Goal: Task Accomplishment & Management: Manage account settings

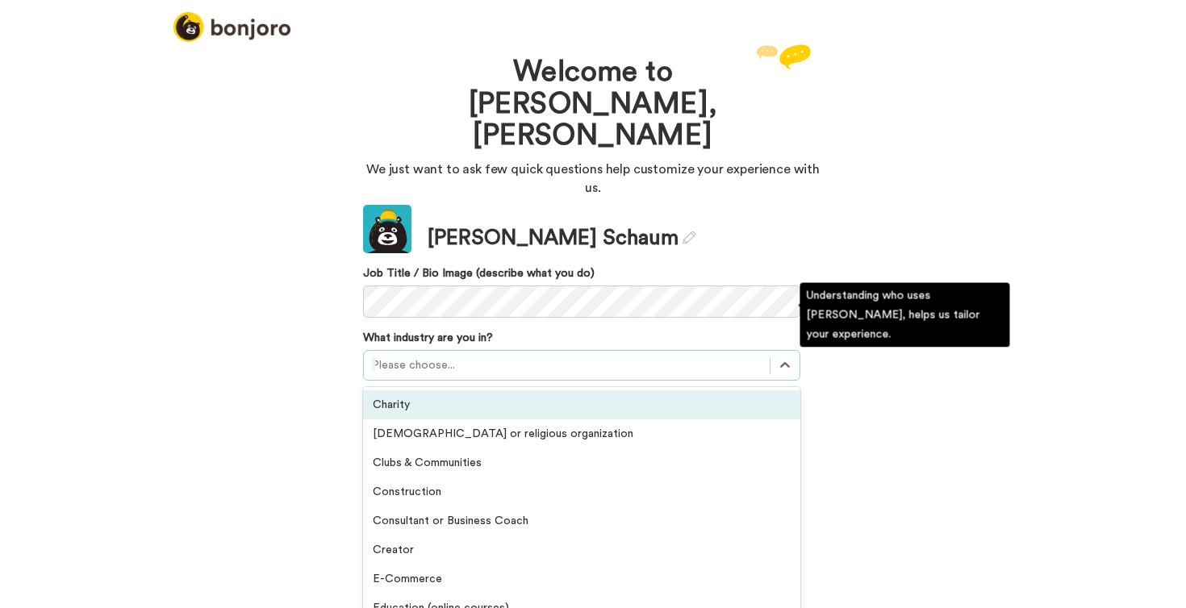
click at [389, 352] on div "Please choose..." at bounding box center [567, 365] width 406 height 26
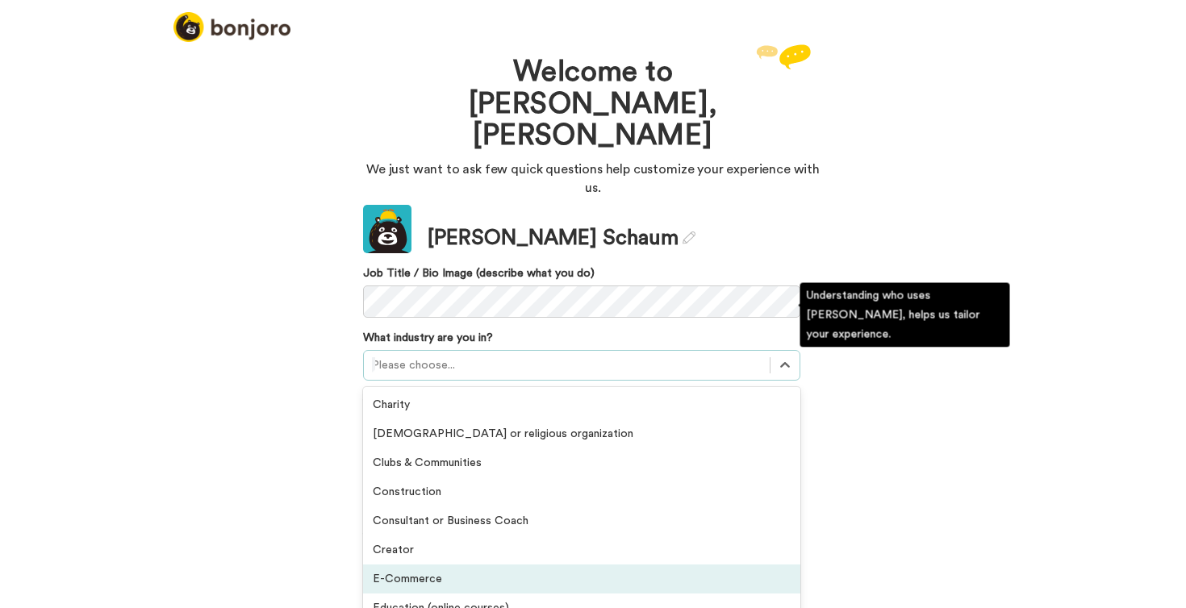
scroll to position [3, 0]
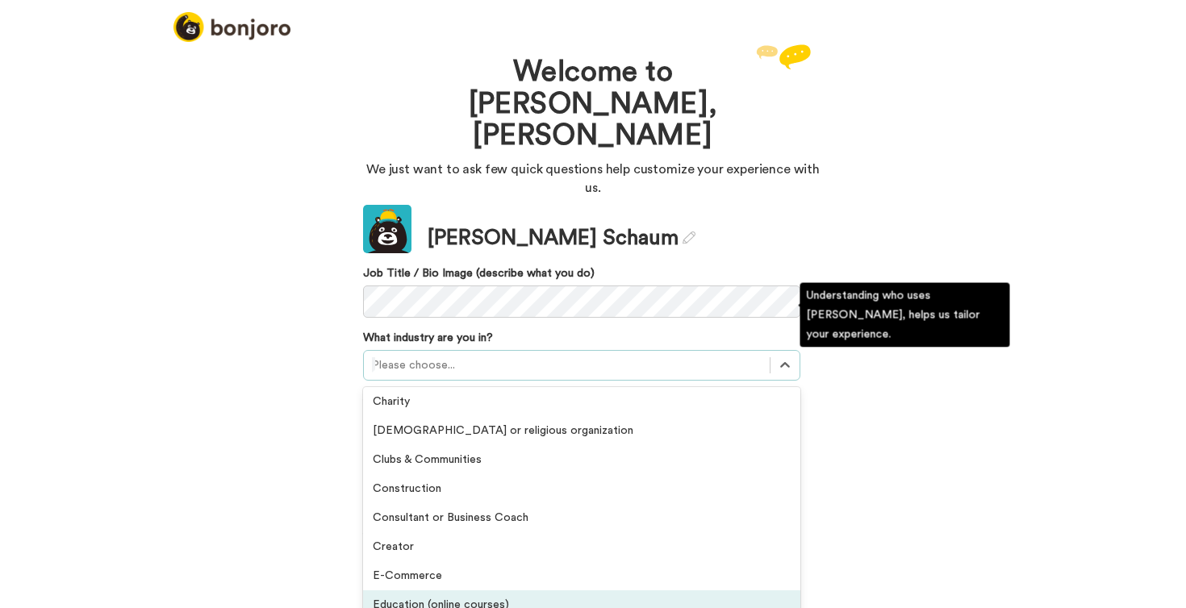
click at [393, 590] on div "Education (online courses)" at bounding box center [581, 604] width 437 height 29
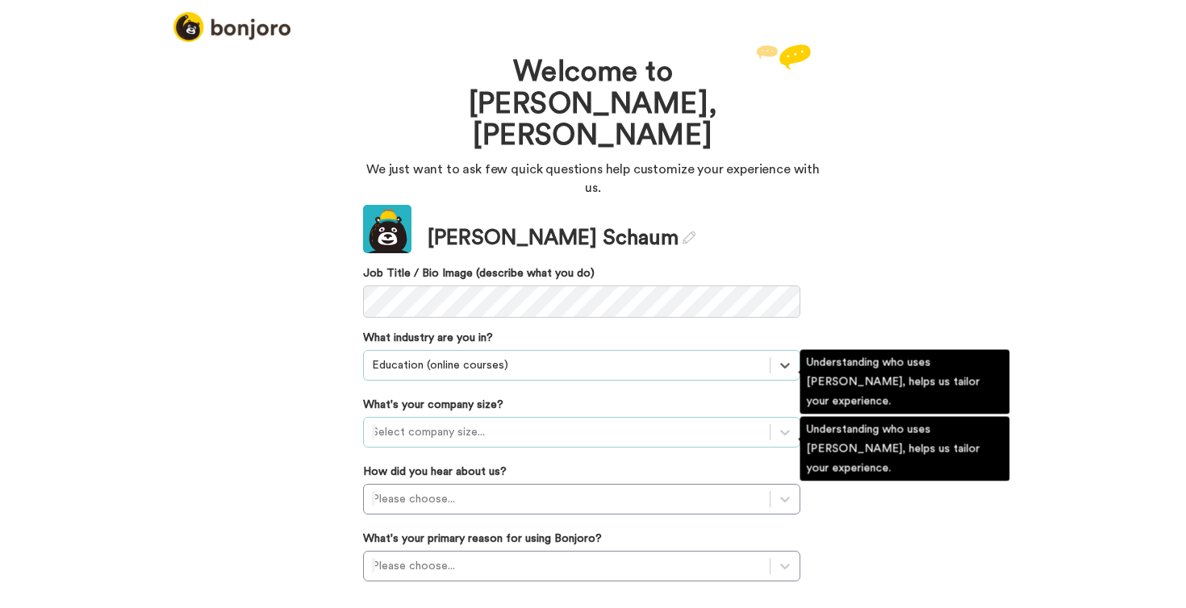
click at [465, 423] on div at bounding box center [567, 432] width 390 height 19
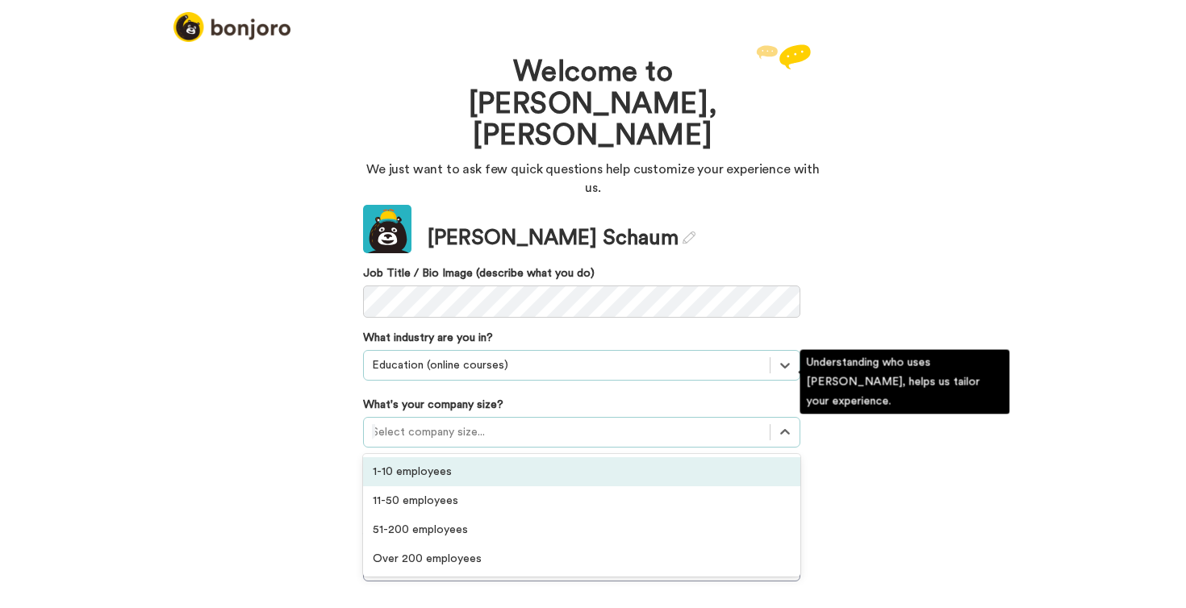
click at [472, 457] on div "1-10 employees" at bounding box center [581, 471] width 437 height 29
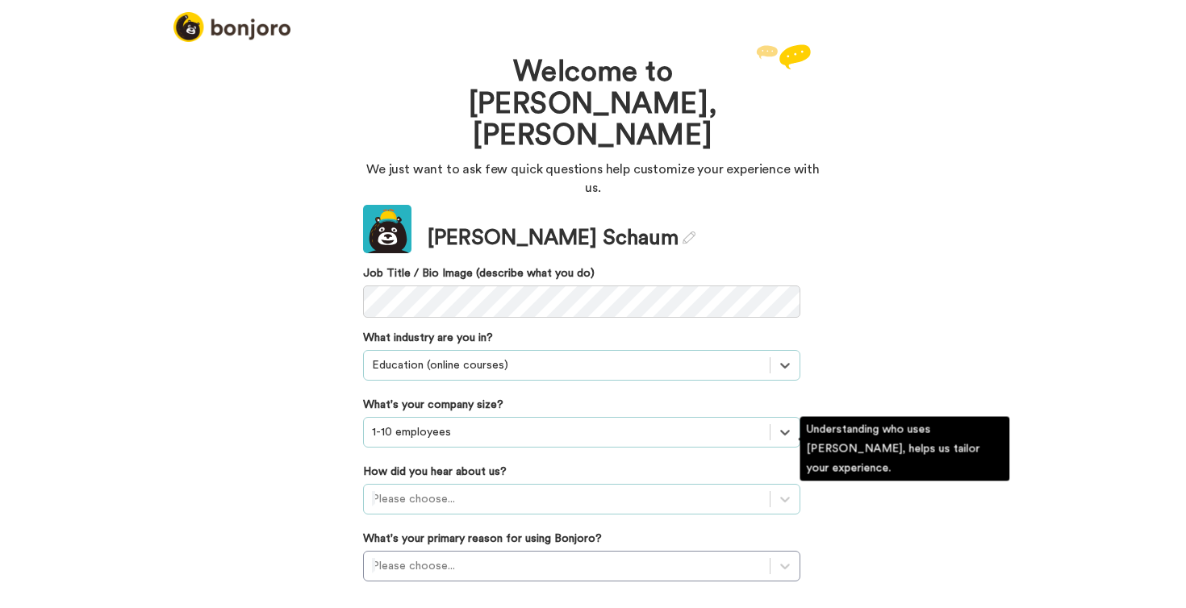
scroll to position [105, 0]
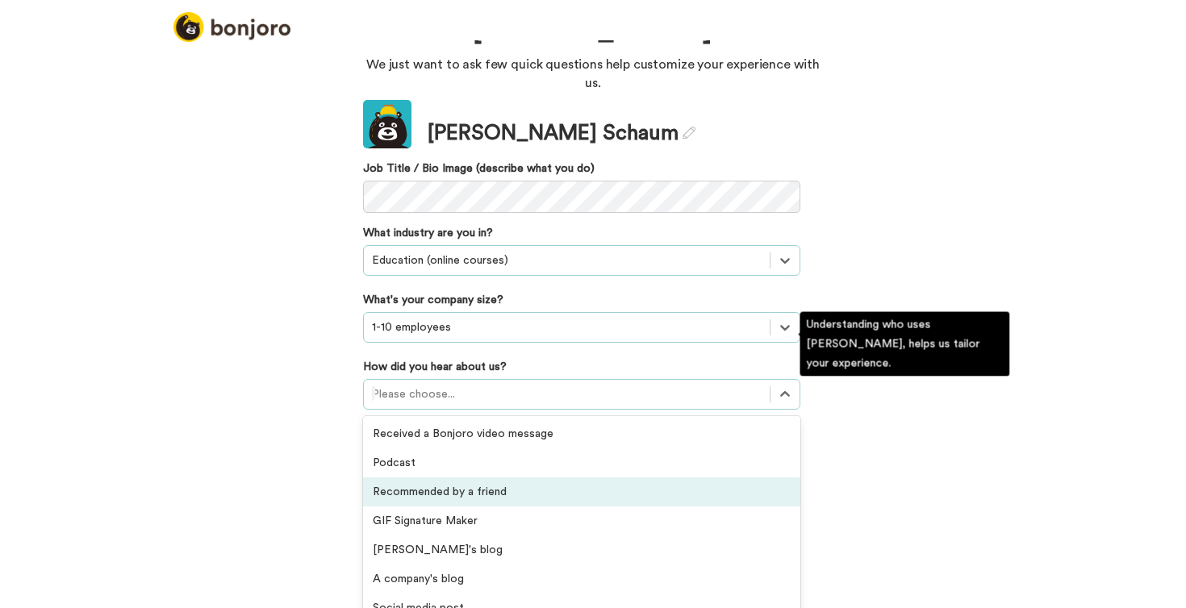
click at [467, 410] on div "option Recommended by a friend focused, 3 of 20. 20 results available. Use Up a…" at bounding box center [581, 394] width 437 height 31
click at [465, 478] on div "Recommended by a friend" at bounding box center [581, 492] width 437 height 29
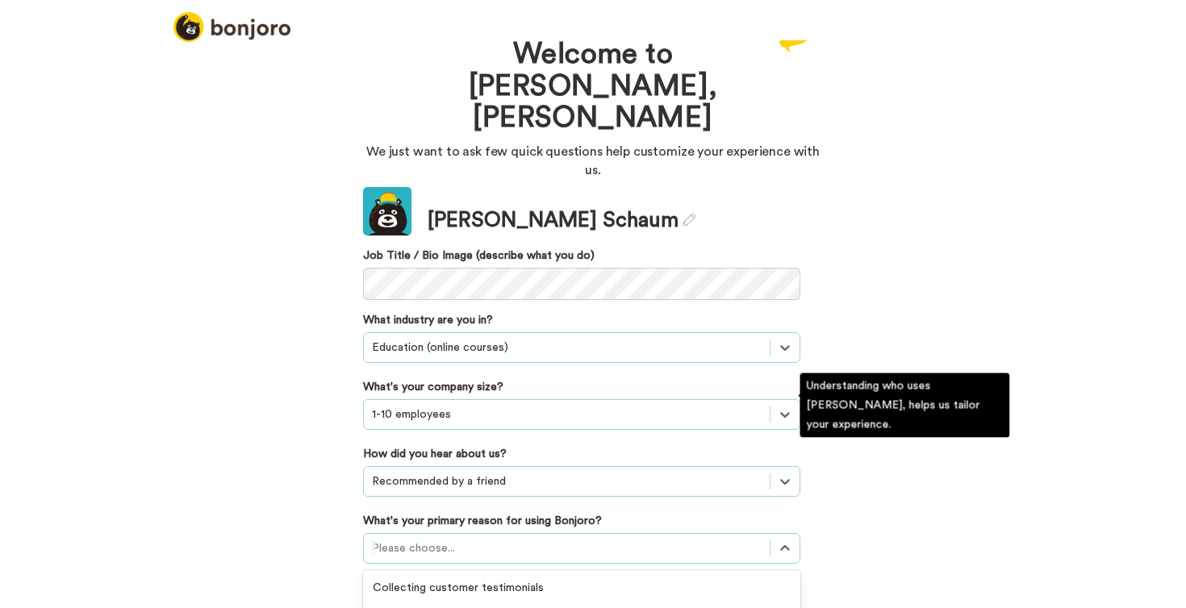
scroll to position [111, 0]
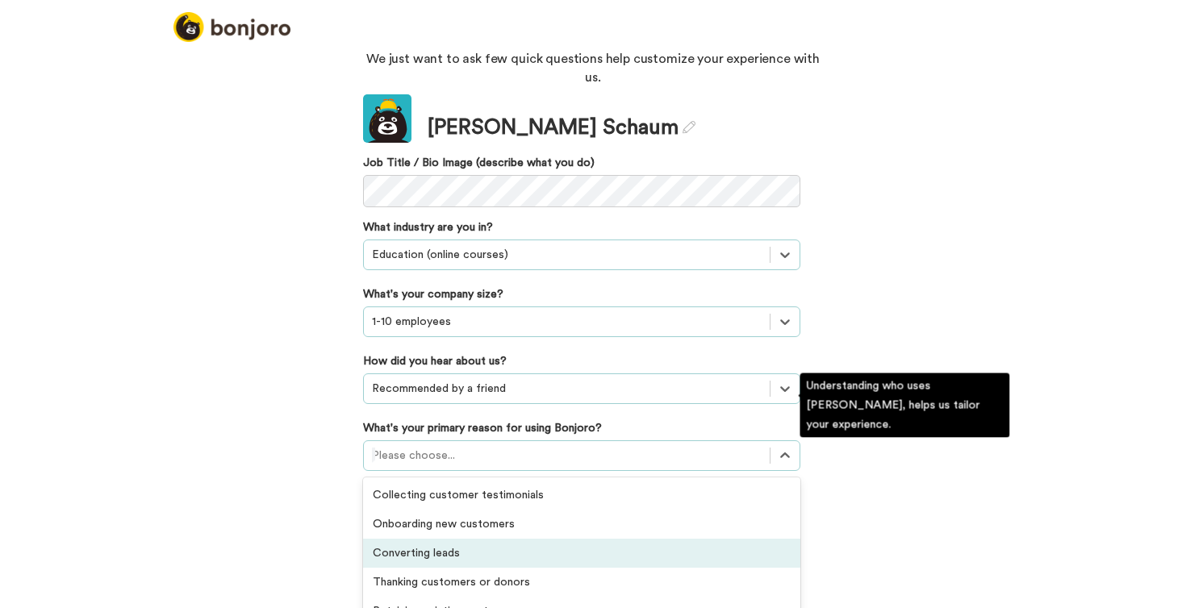
click at [472, 471] on div "option Converting leads focused, 3 of 6. 6 results available. Use Up and Down t…" at bounding box center [581, 455] width 437 height 31
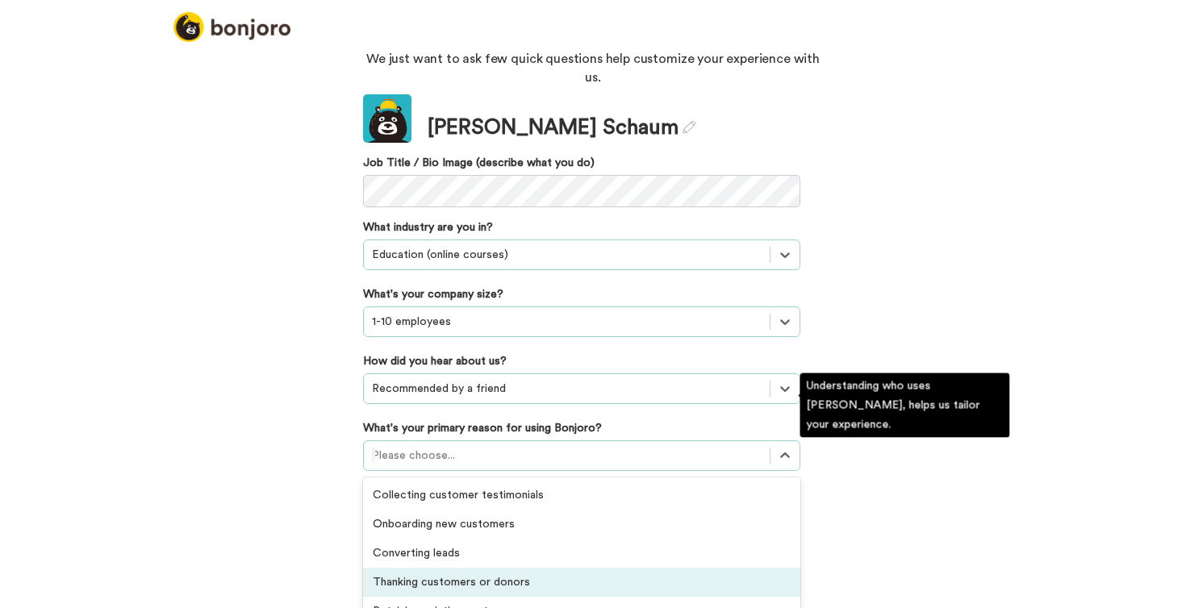
click at [473, 568] on div "Thanking customers or donors" at bounding box center [581, 582] width 437 height 29
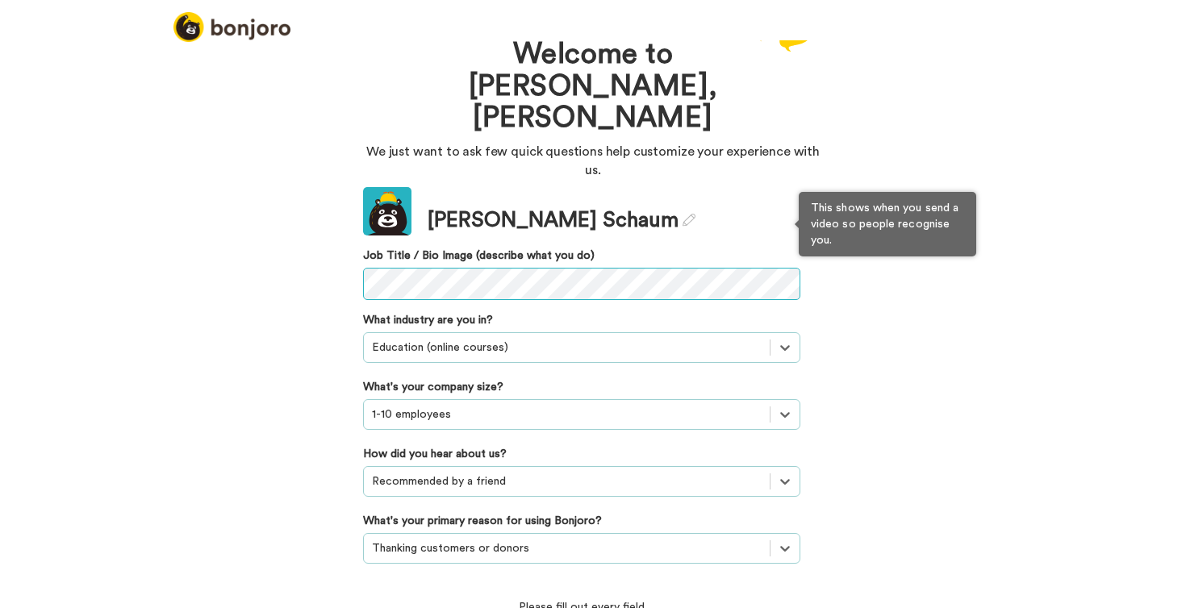
scroll to position [0, 0]
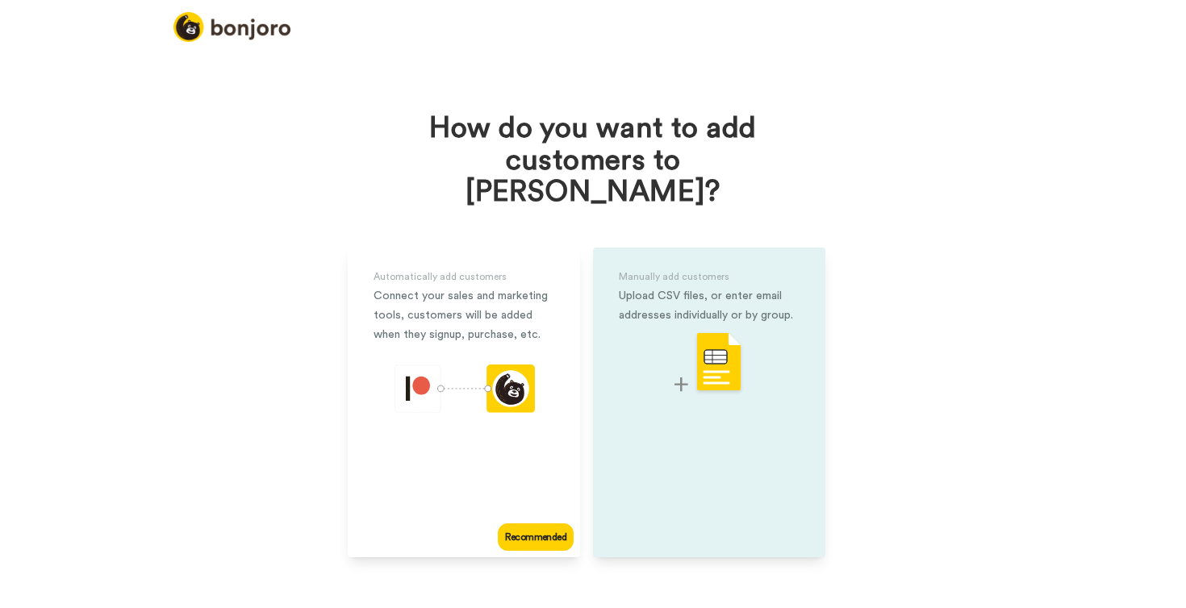
click at [704, 332] on img at bounding box center [708, 364] width 69 height 64
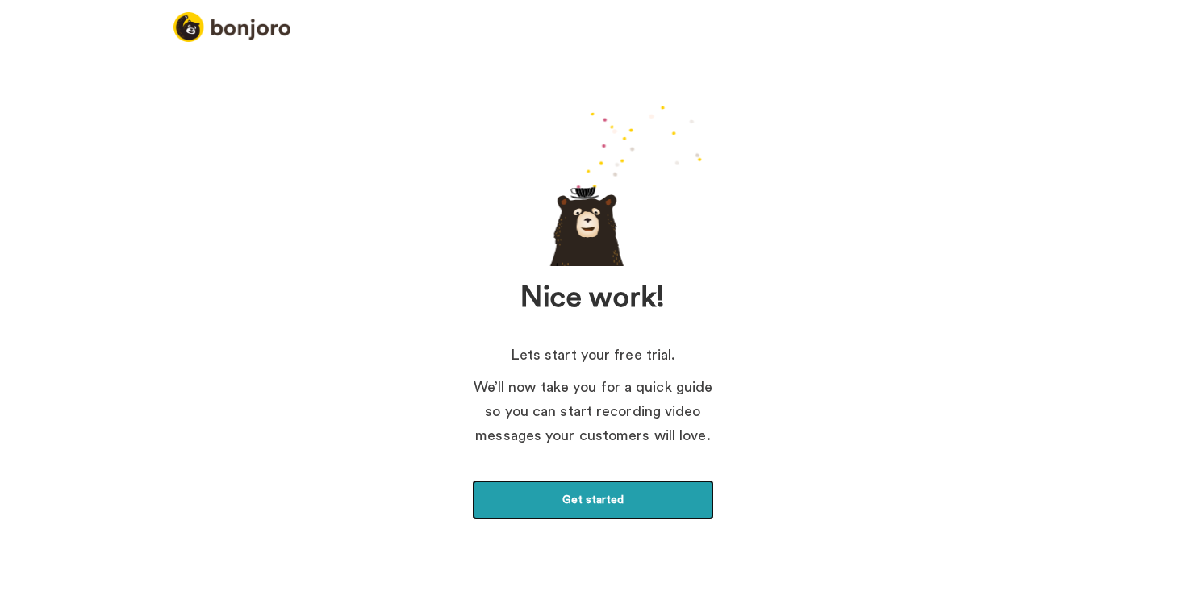
click at [586, 503] on link "Get started" at bounding box center [593, 500] width 242 height 40
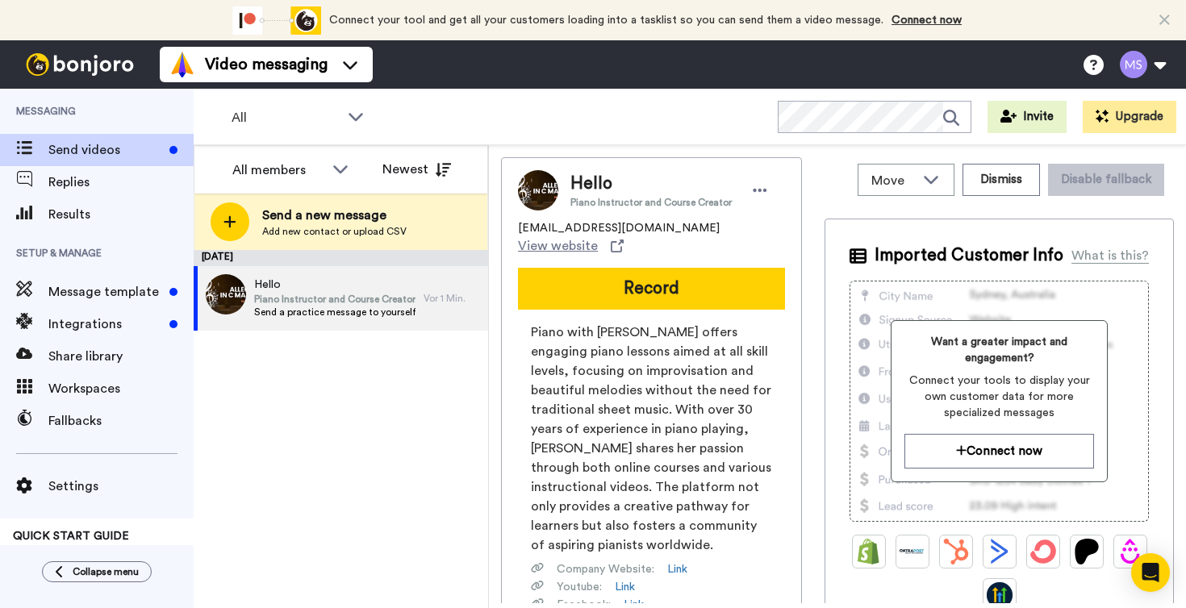
scroll to position [3, 0]
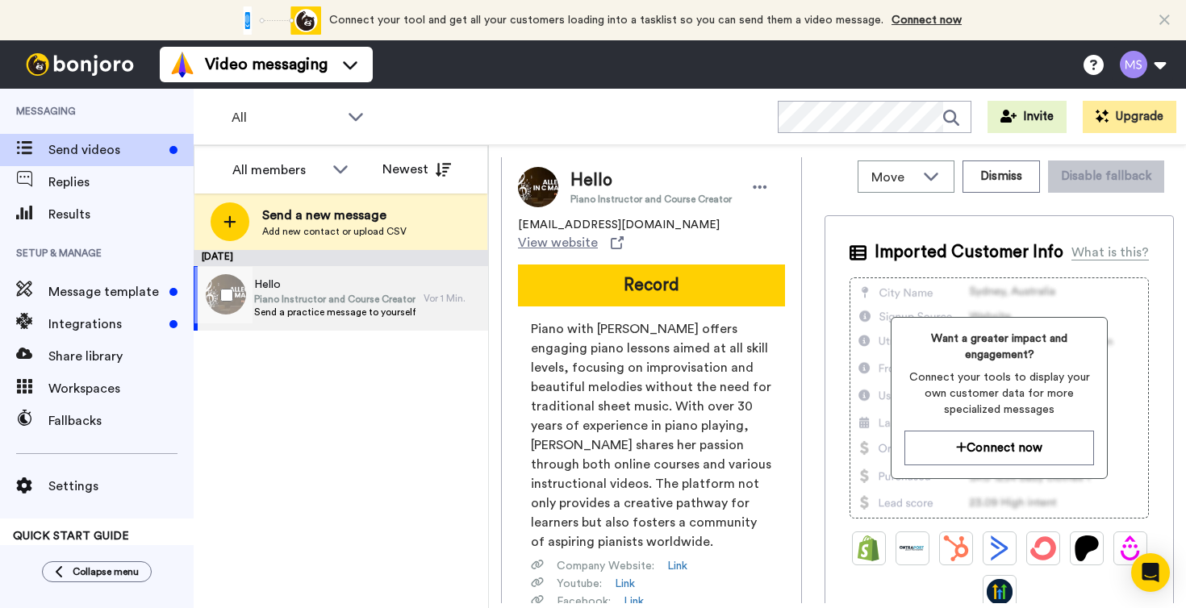
click at [311, 282] on span "Hello" at bounding box center [334, 285] width 161 height 16
click at [260, 300] on span "Piano Instructor and Course Creator" at bounding box center [334, 299] width 161 height 13
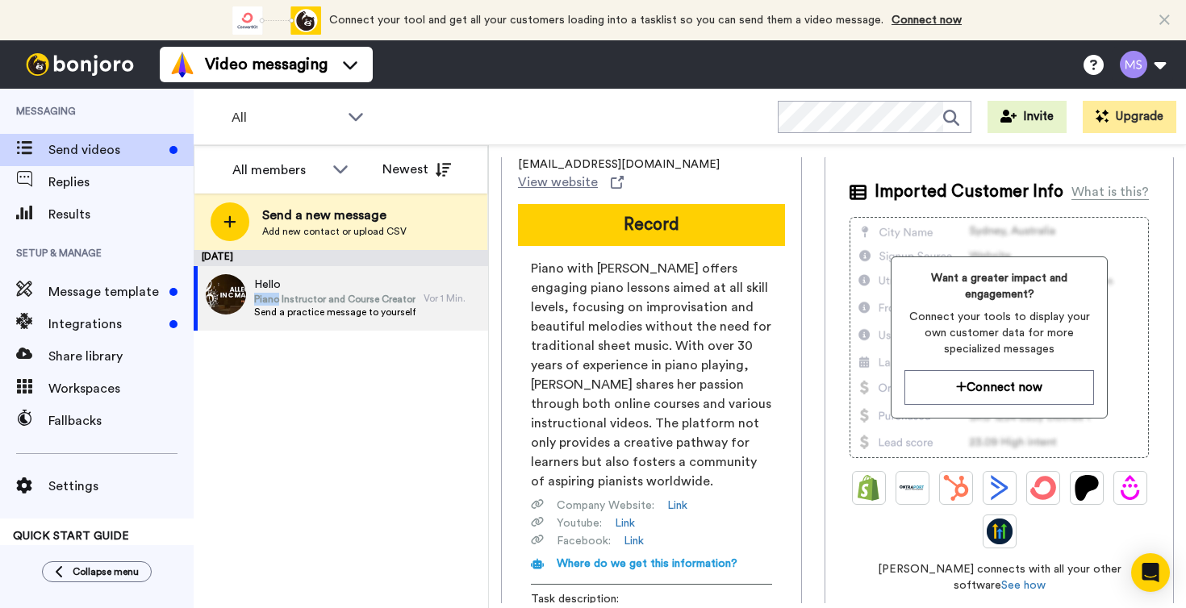
scroll to position [67, 0]
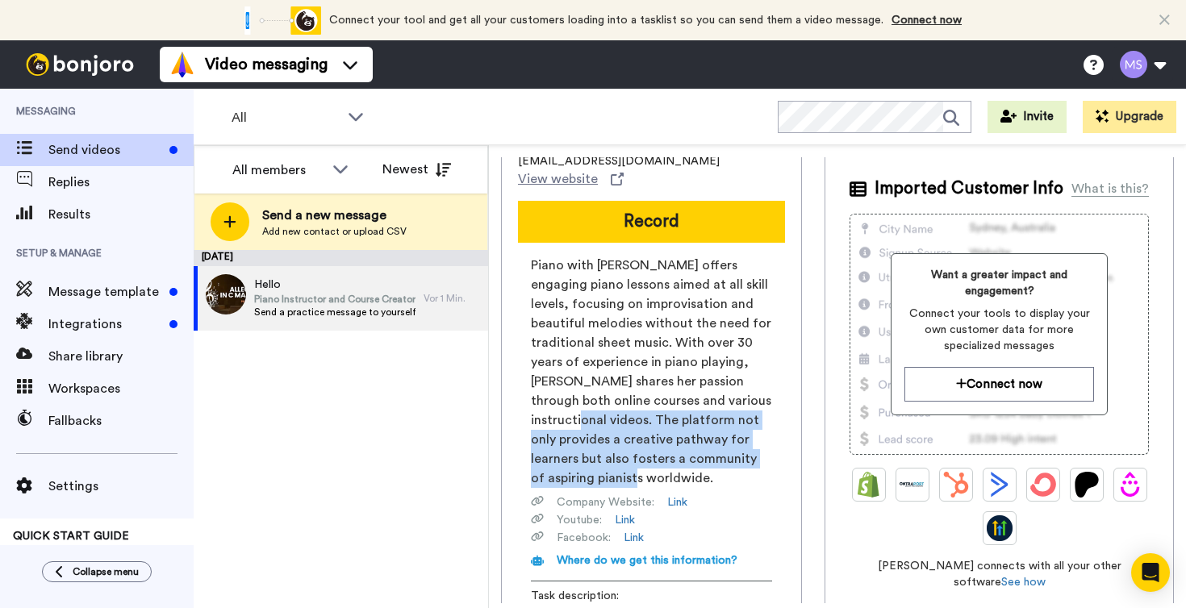
drag, startPoint x: 647, startPoint y: 418, endPoint x: 704, endPoint y: 474, distance: 80.4
click at [704, 474] on span "Piano with Melanie offers engaging piano lessons aimed at all skill levels, foc…" at bounding box center [651, 372] width 241 height 232
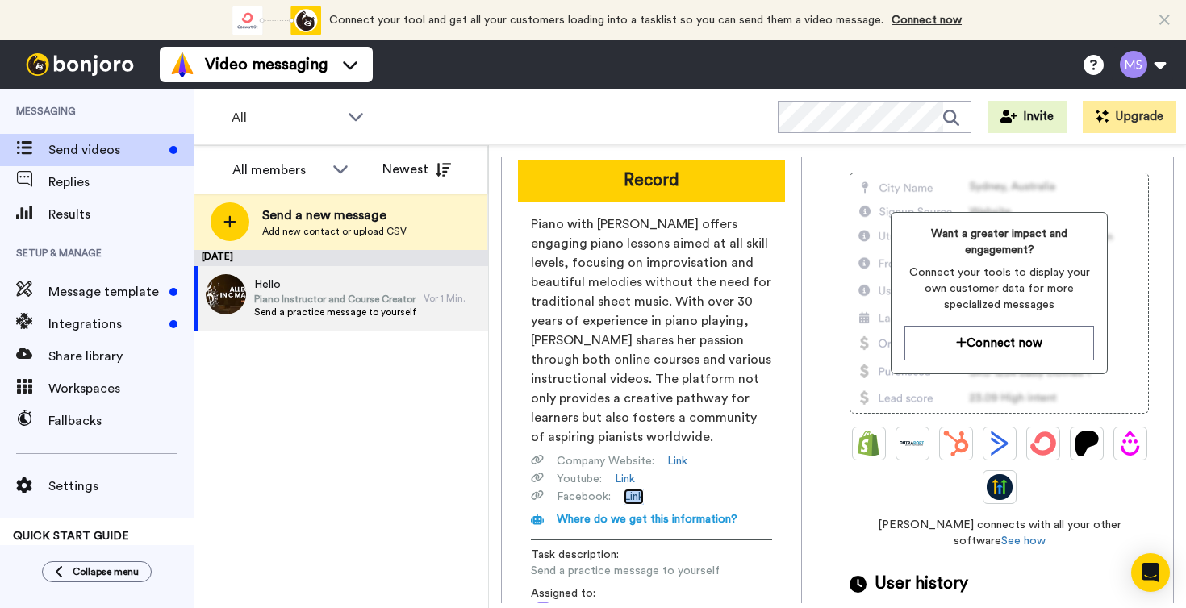
scroll to position [176, 0]
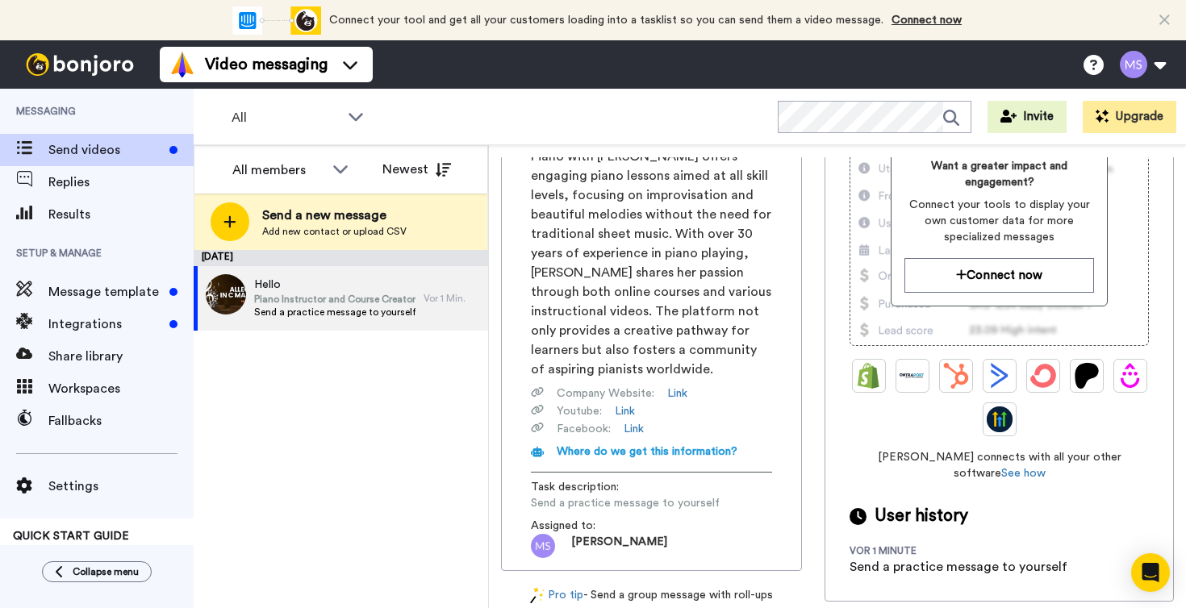
click at [537, 427] on icon at bounding box center [537, 427] width 13 height 13
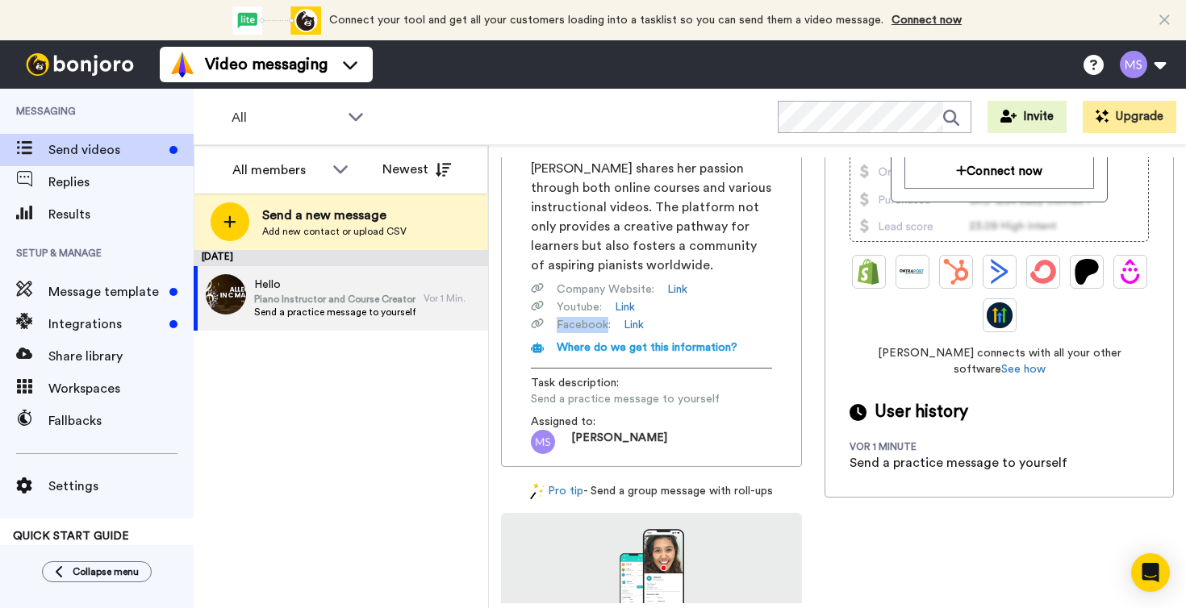
scroll to position [281, 0]
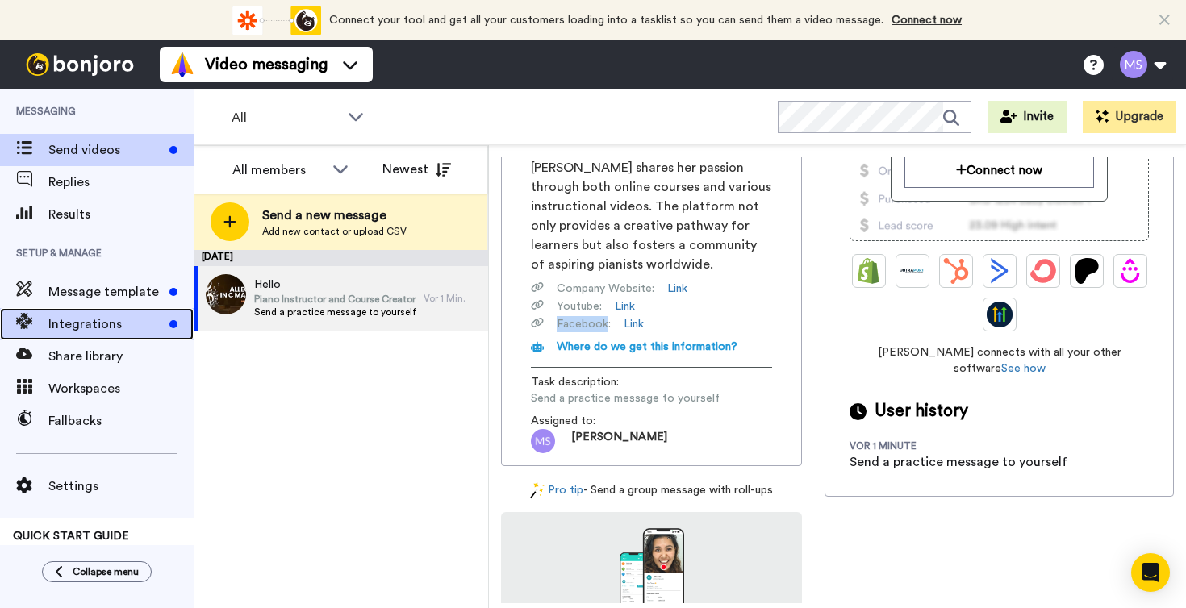
click at [91, 323] on span "Integrations" at bounding box center [105, 324] width 115 height 19
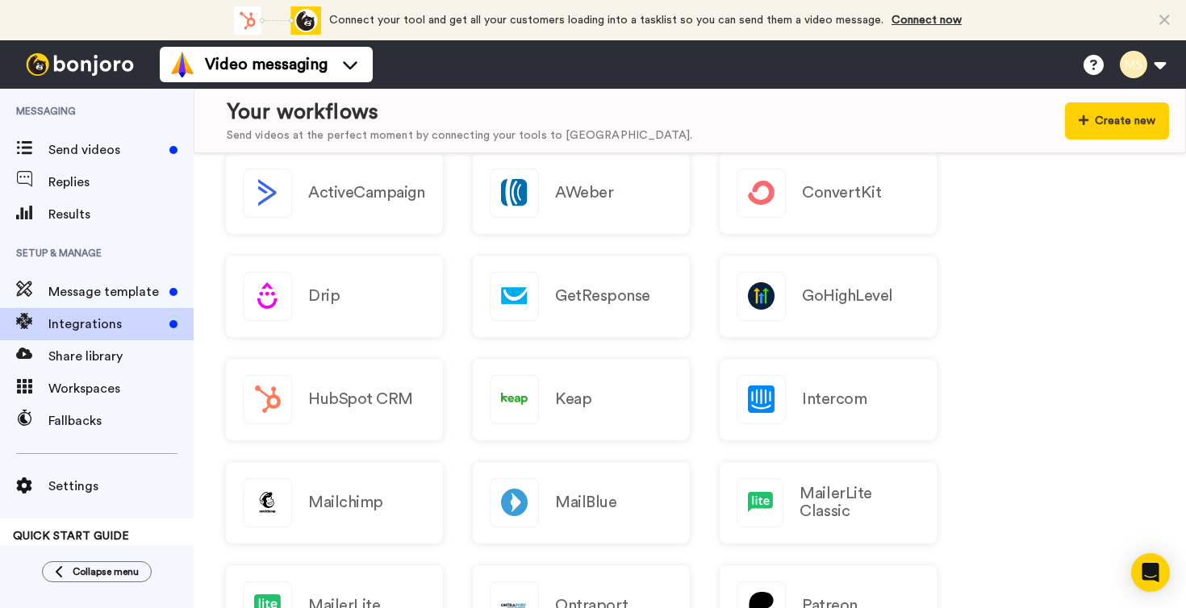
scroll to position [229, 0]
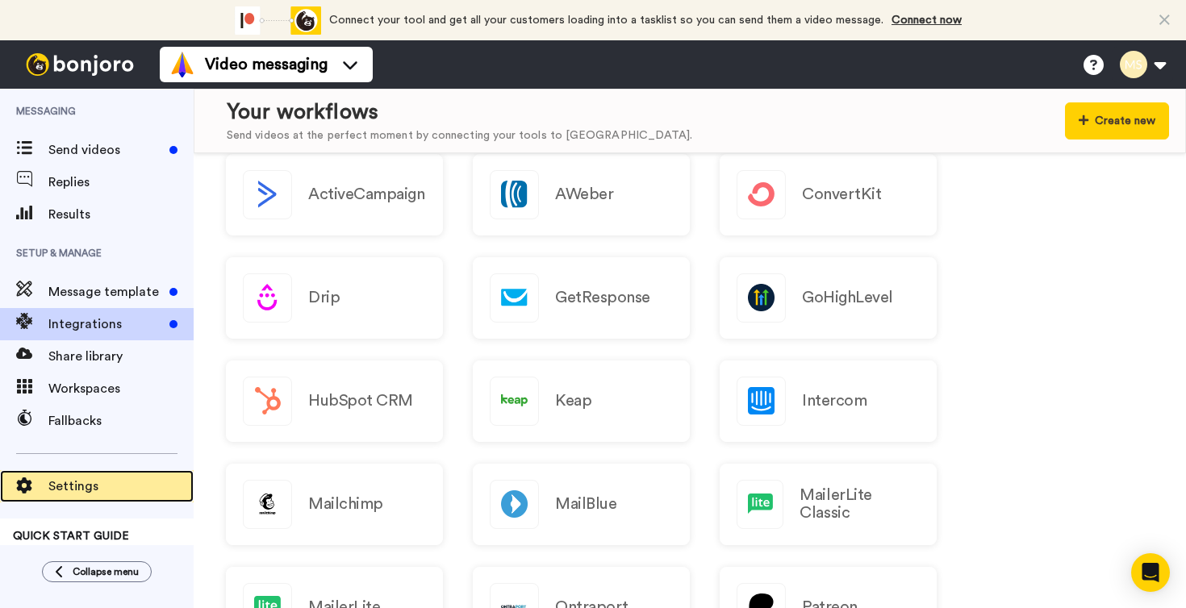
click at [65, 491] on span "Settings" at bounding box center [120, 486] width 145 height 19
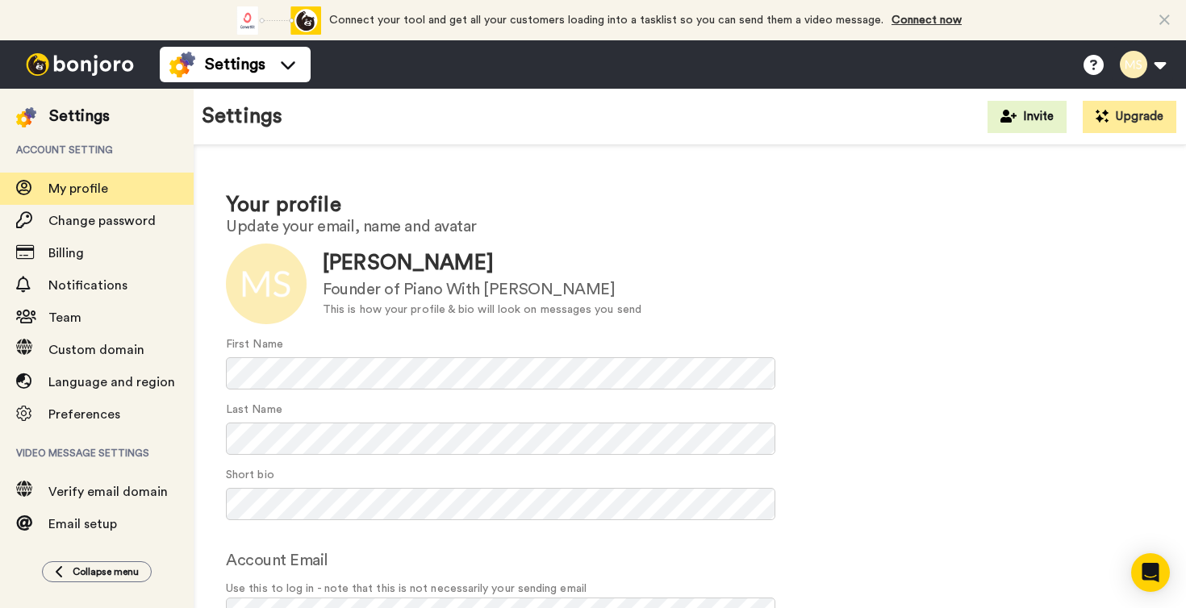
scroll to position [57, 0]
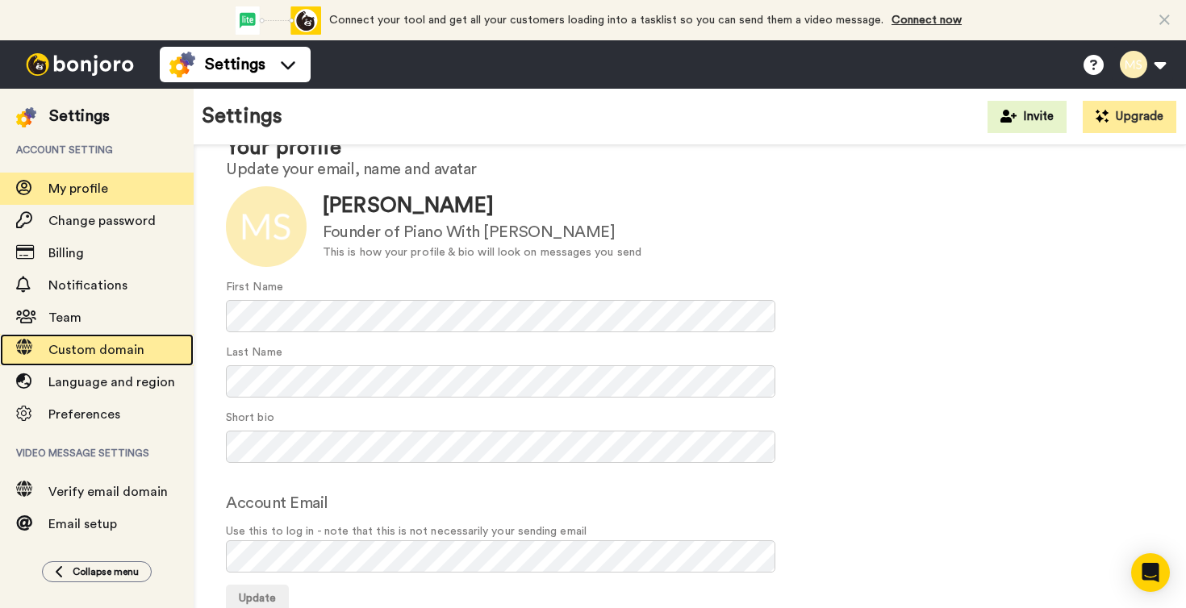
click at [75, 351] on span "Custom domain" at bounding box center [96, 350] width 96 height 13
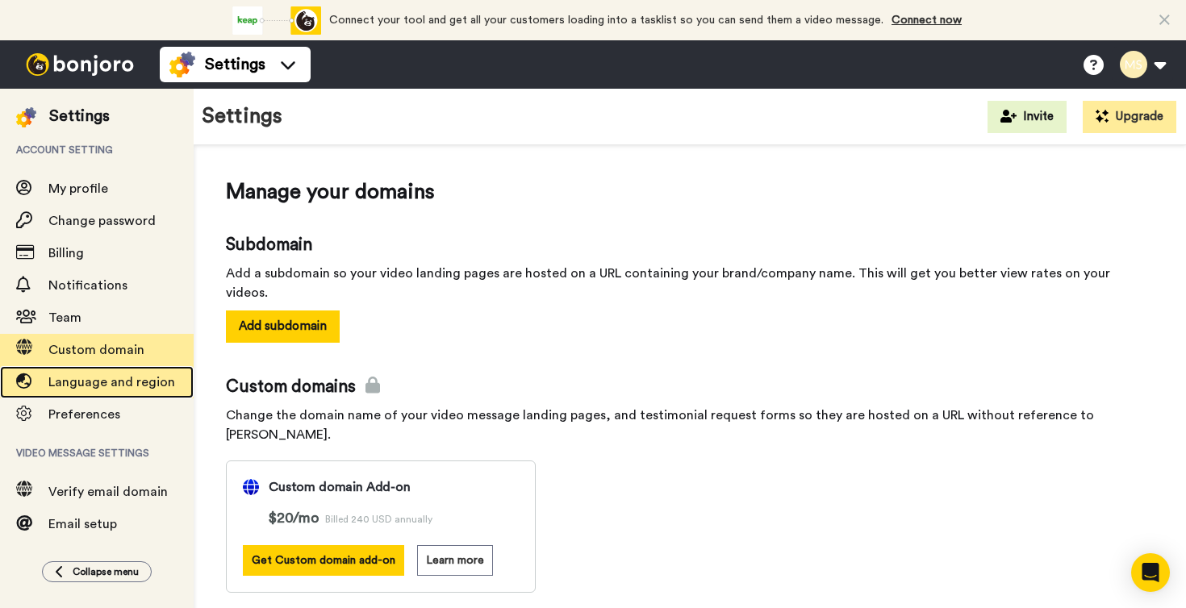
click at [106, 386] on span "Language and region" at bounding box center [111, 382] width 127 height 13
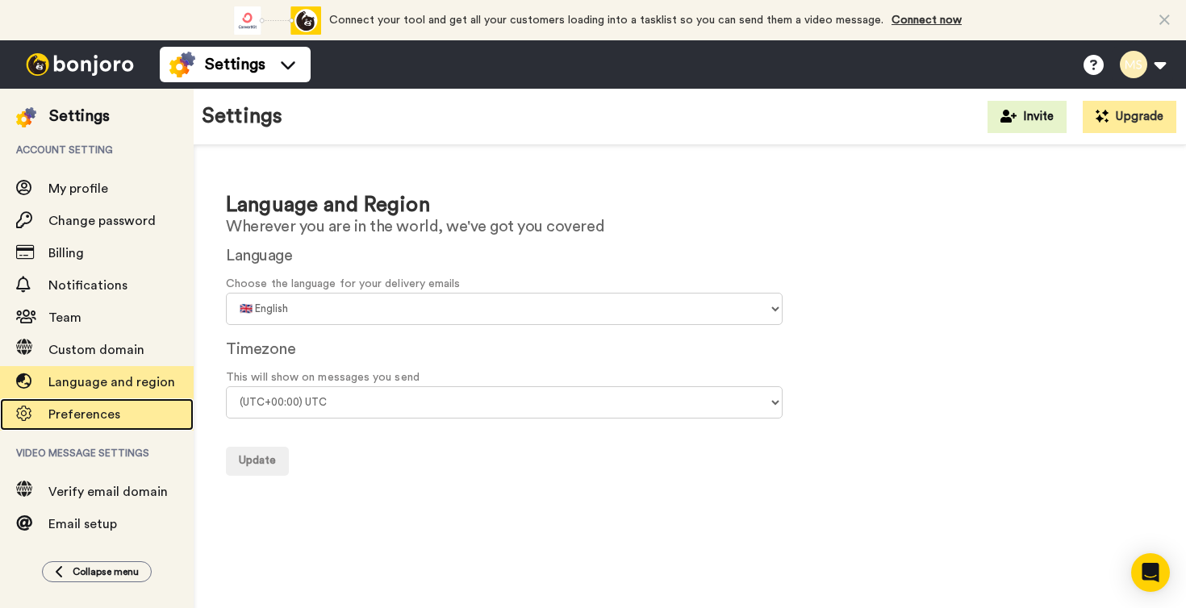
click at [90, 417] on span "Preferences" at bounding box center [84, 414] width 72 height 13
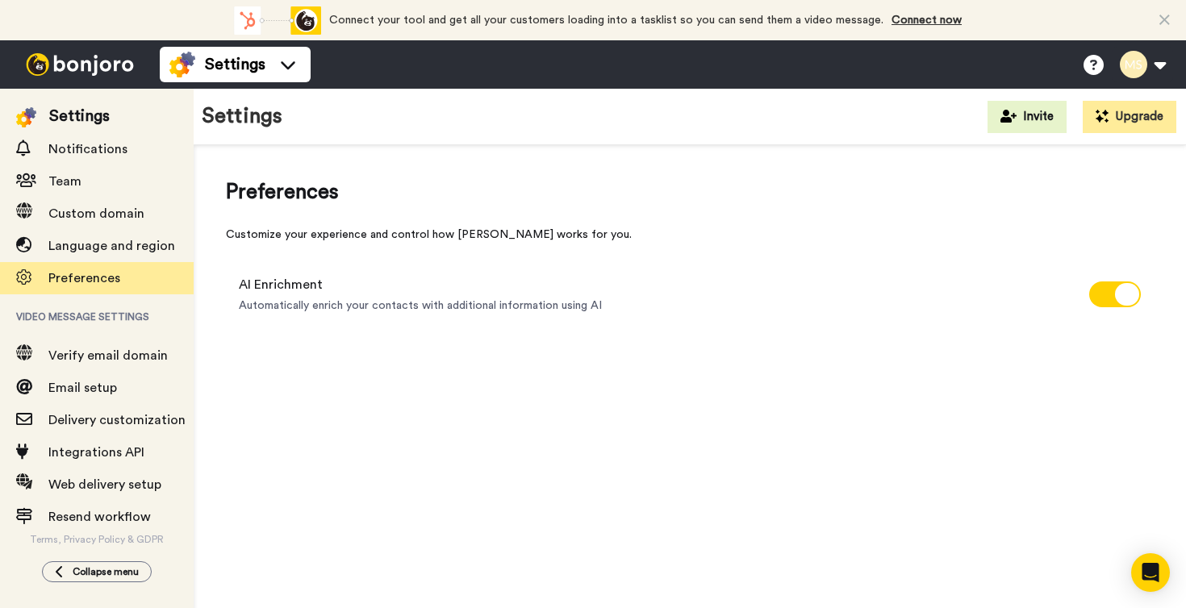
scroll to position [138, 0]
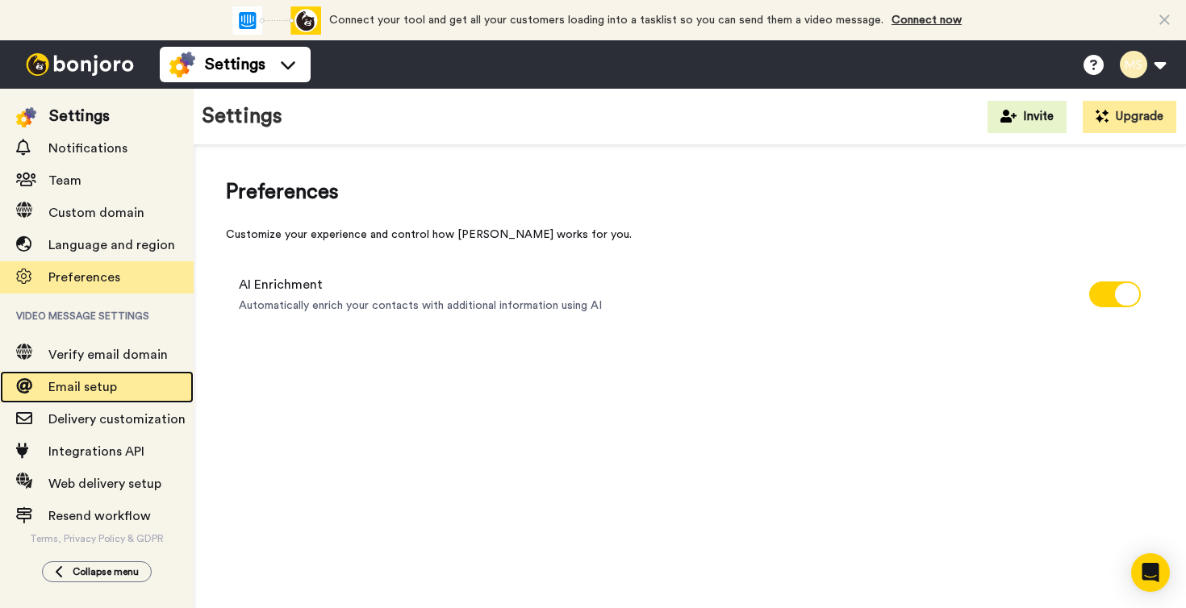
click at [85, 384] on span "Email setup" at bounding box center [82, 387] width 69 height 13
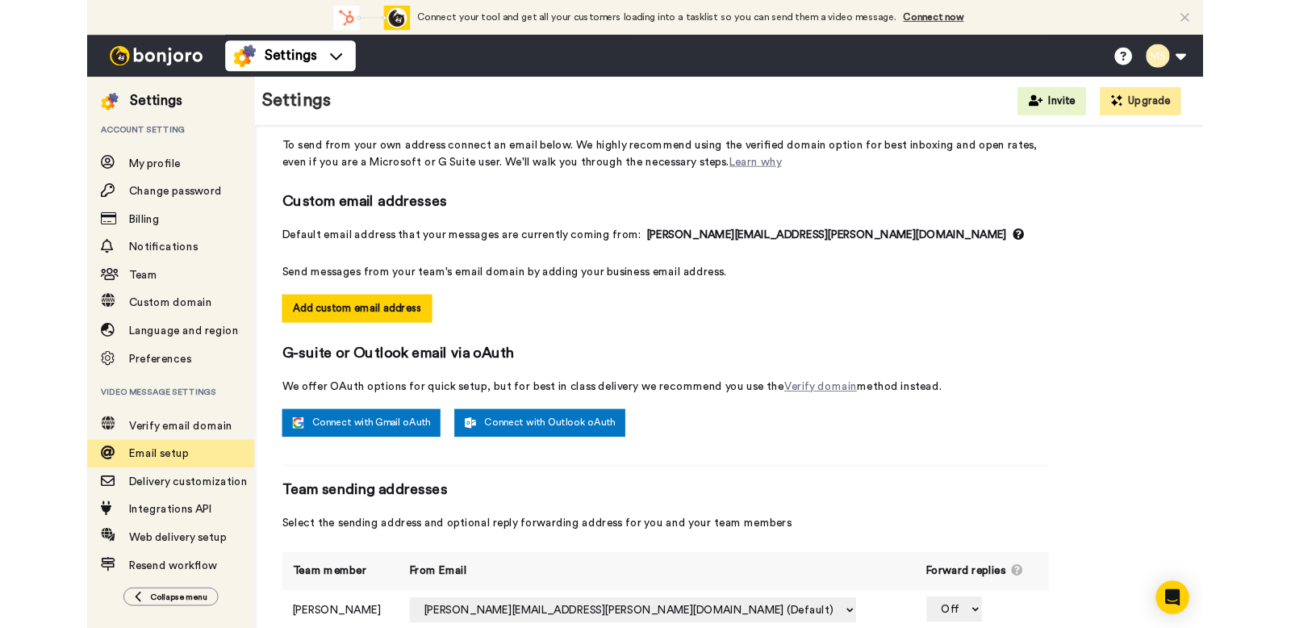
scroll to position [168, 0]
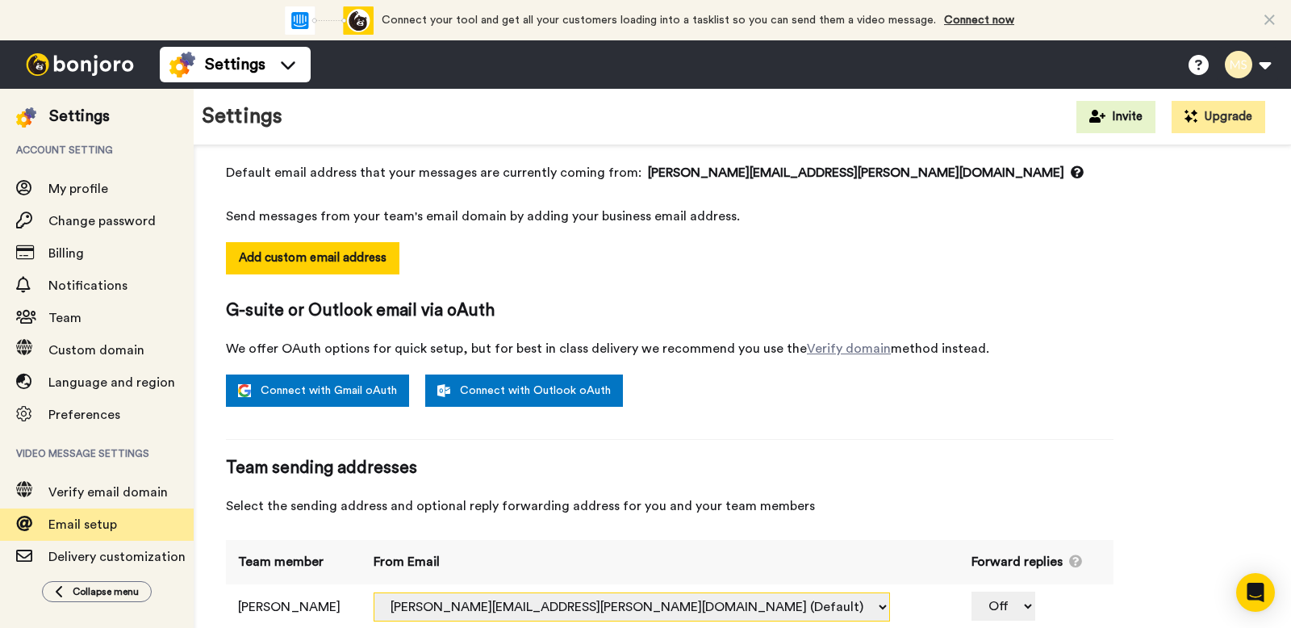
click at [578, 607] on select "melanie.schaum+ibyzru@inbound.bonjoromail.com (Default)" at bounding box center [631, 606] width 516 height 29
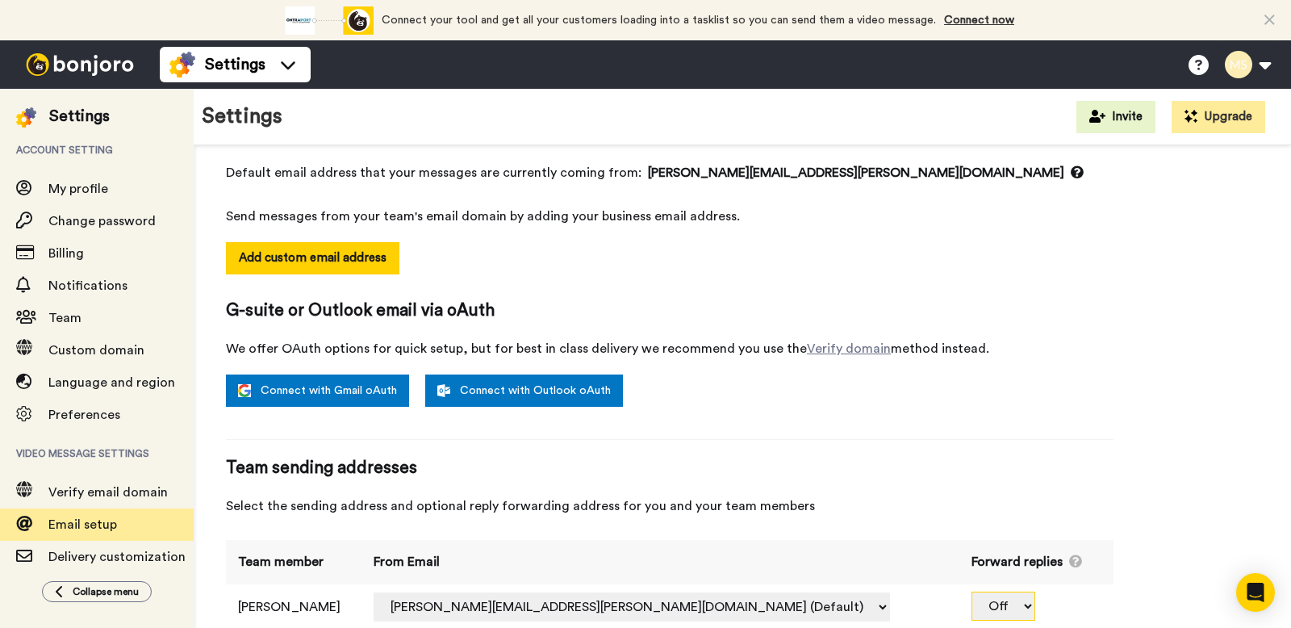
click at [993, 602] on select "Off" at bounding box center [1003, 605] width 64 height 29
click at [1135, 411] on div "Email setup To send from your own address connect an email below. We highly rec…" at bounding box center [742, 328] width 1032 height 634
click at [1185, 65] on button at bounding box center [1246, 64] width 61 height 35
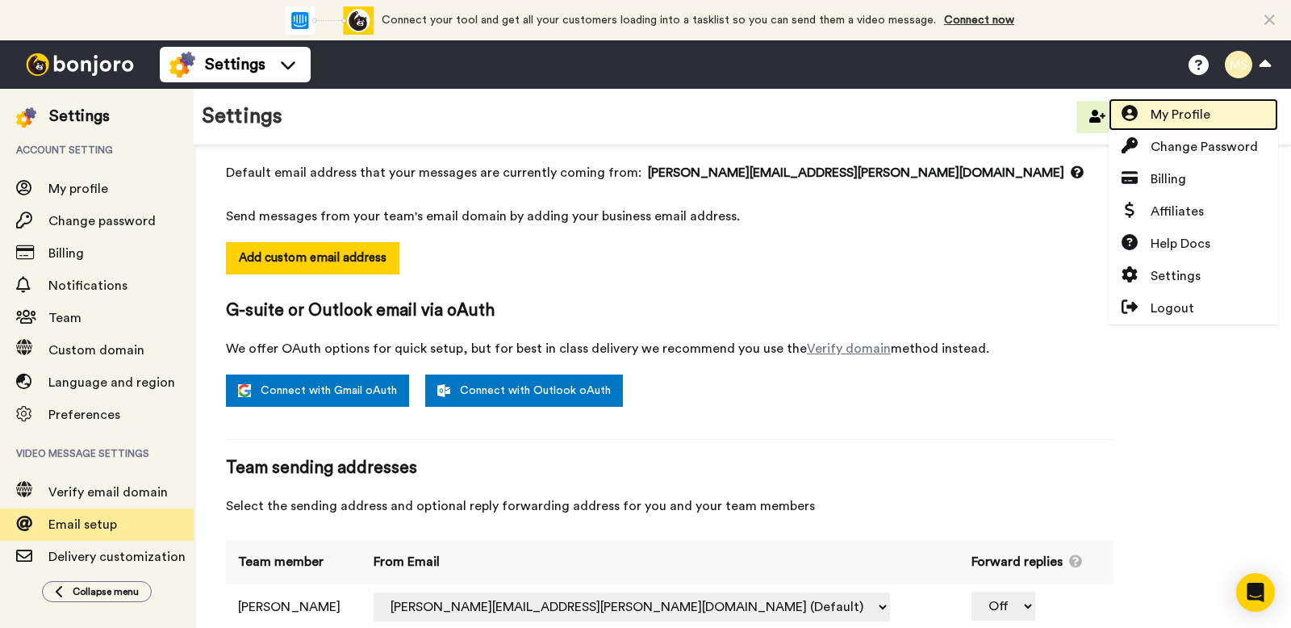
click at [1153, 119] on span "My Profile" at bounding box center [1180, 114] width 60 height 19
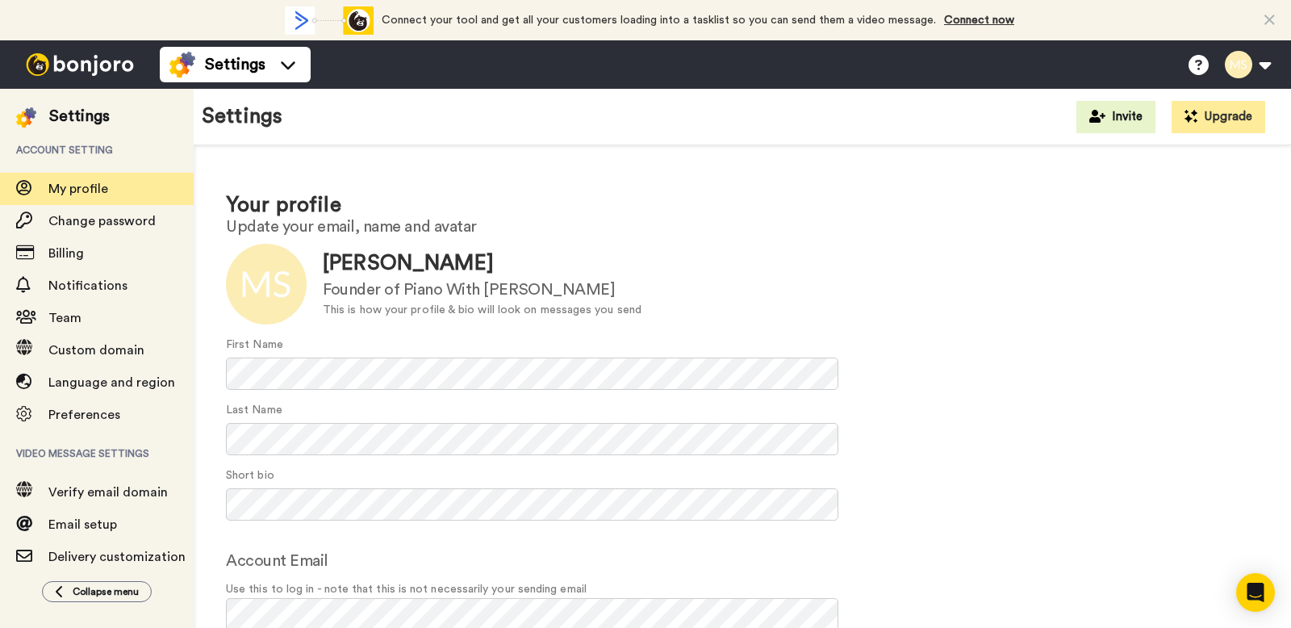
scroll to position [38, 0]
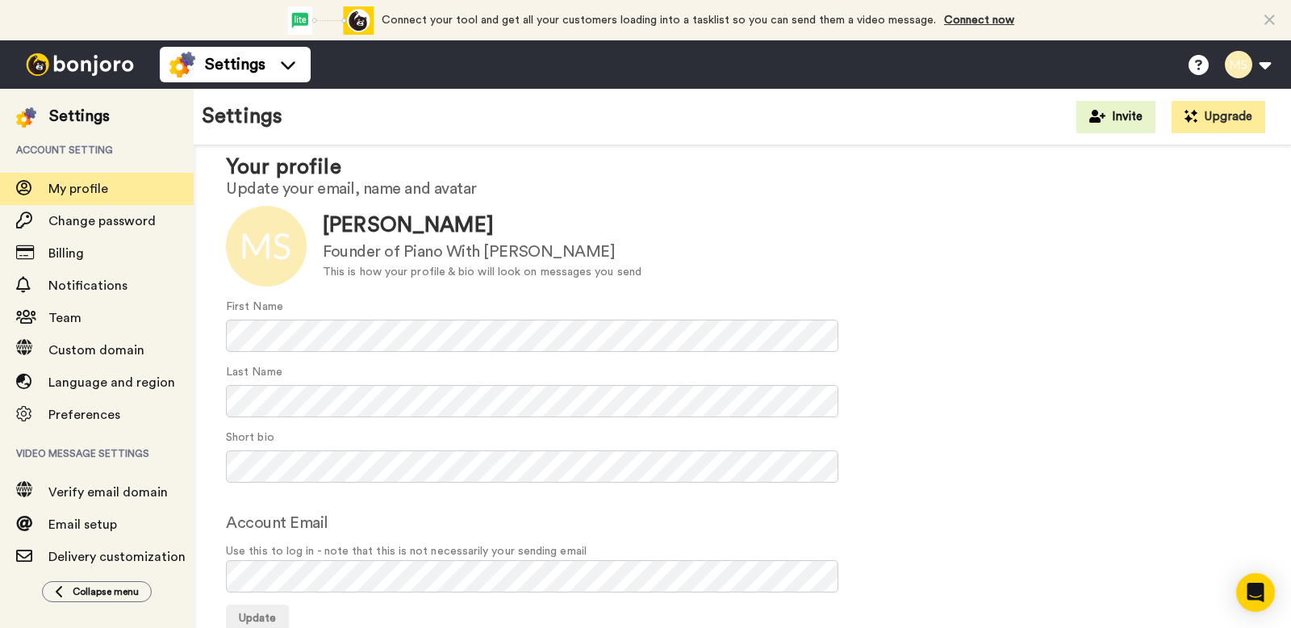
click at [83, 65] on img at bounding box center [79, 64] width 121 height 23
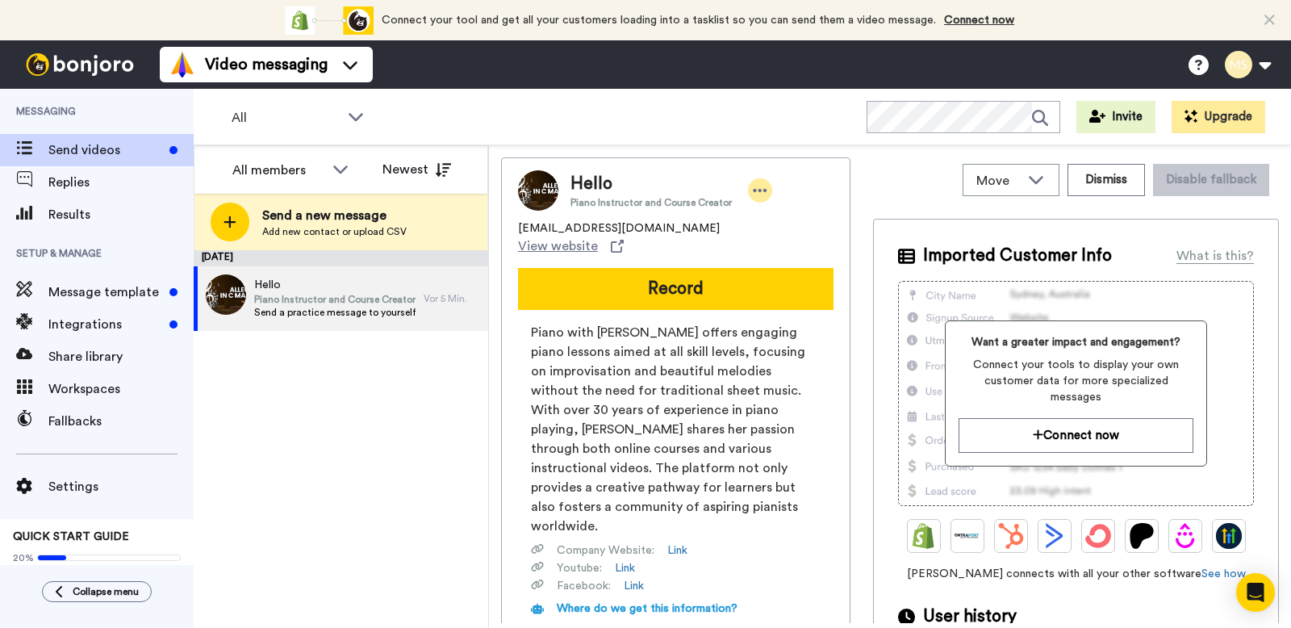
click at [754, 189] on icon at bounding box center [760, 190] width 14 height 3
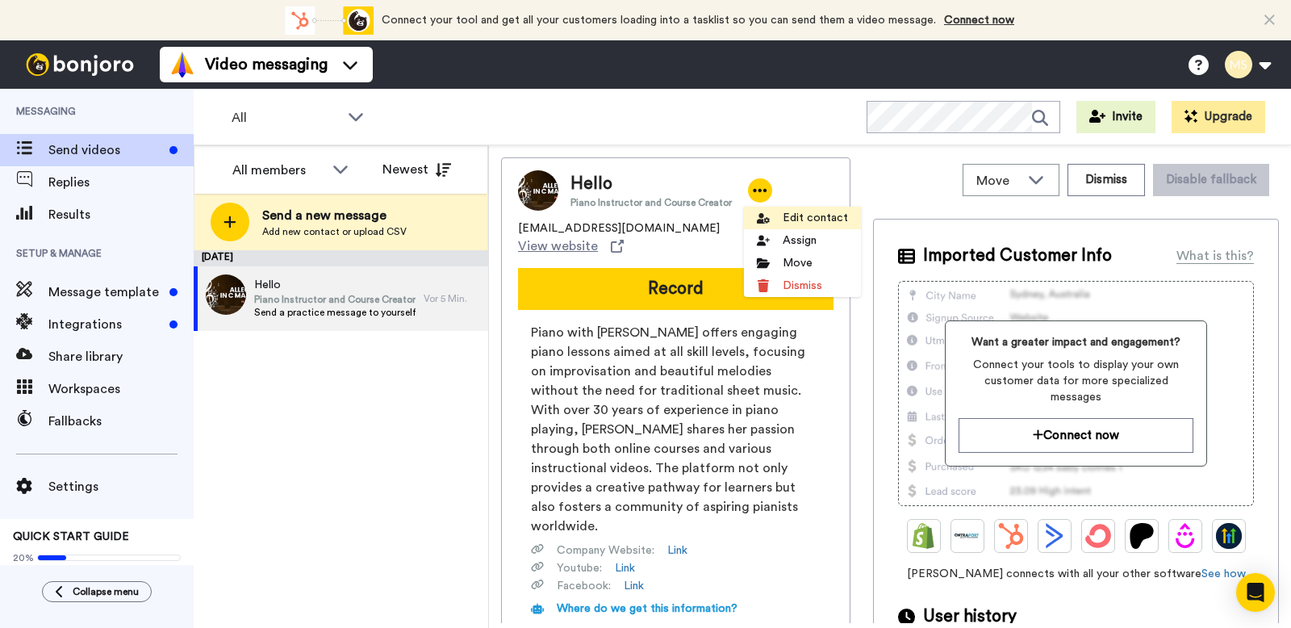
click at [815, 215] on li "Edit contact" at bounding box center [802, 217] width 117 height 23
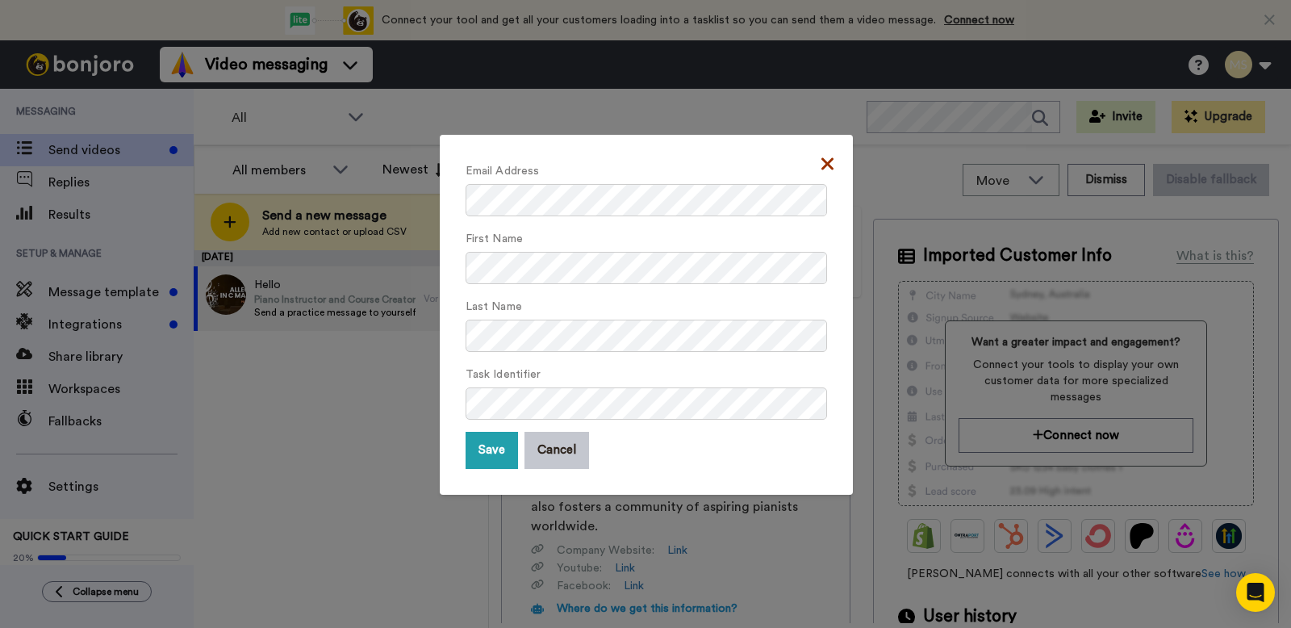
click at [821, 168] on icon at bounding box center [827, 163] width 12 height 19
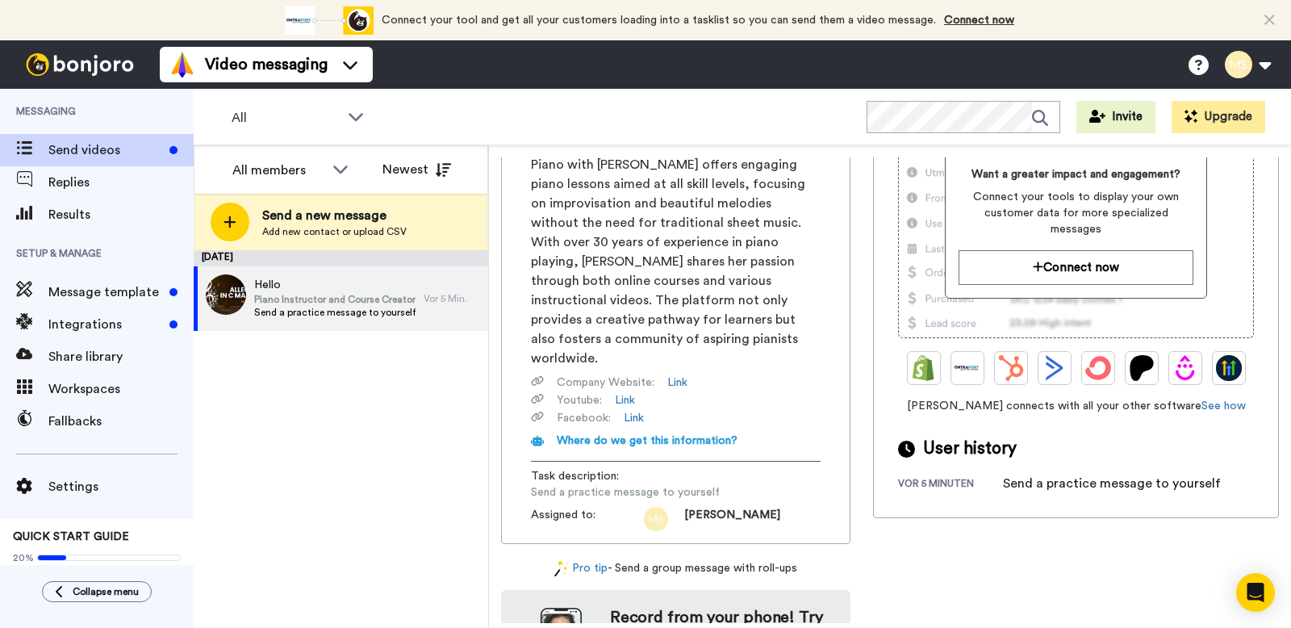
scroll to position [169, 0]
click at [611, 482] on span "Send a practice message to yourself" at bounding box center [625, 490] width 189 height 16
click at [665, 505] on img at bounding box center [656, 517] width 24 height 24
click at [718, 505] on span "Melanie" at bounding box center [732, 517] width 96 height 24
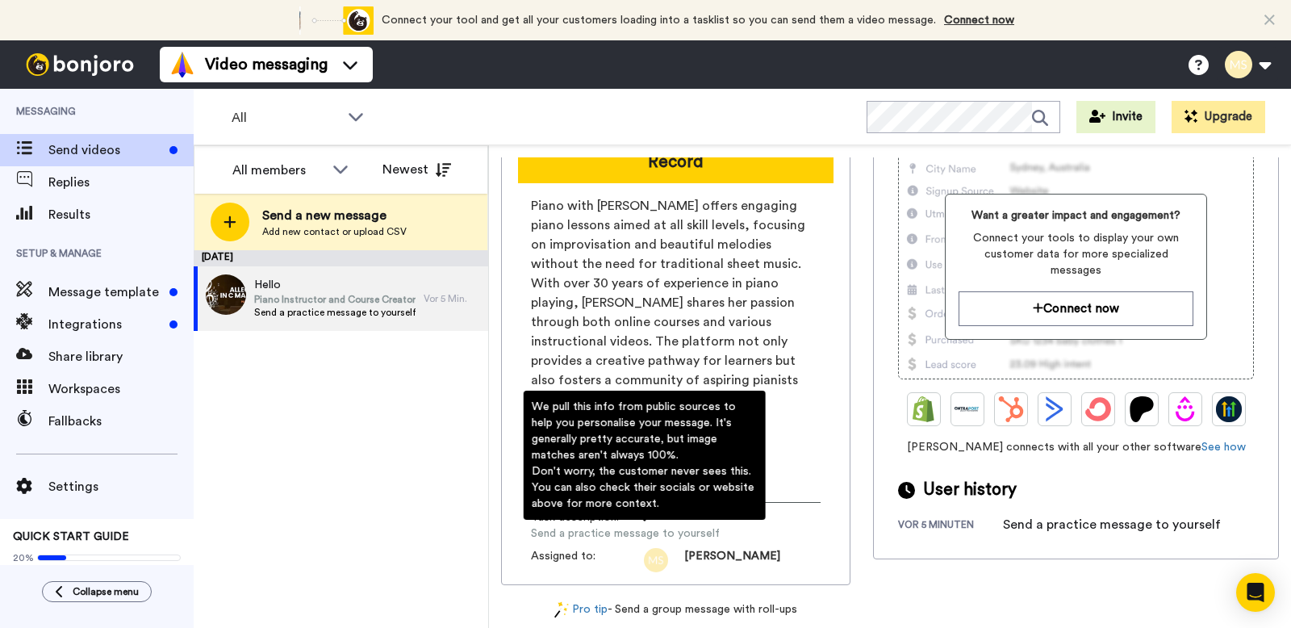
scroll to position [0, 0]
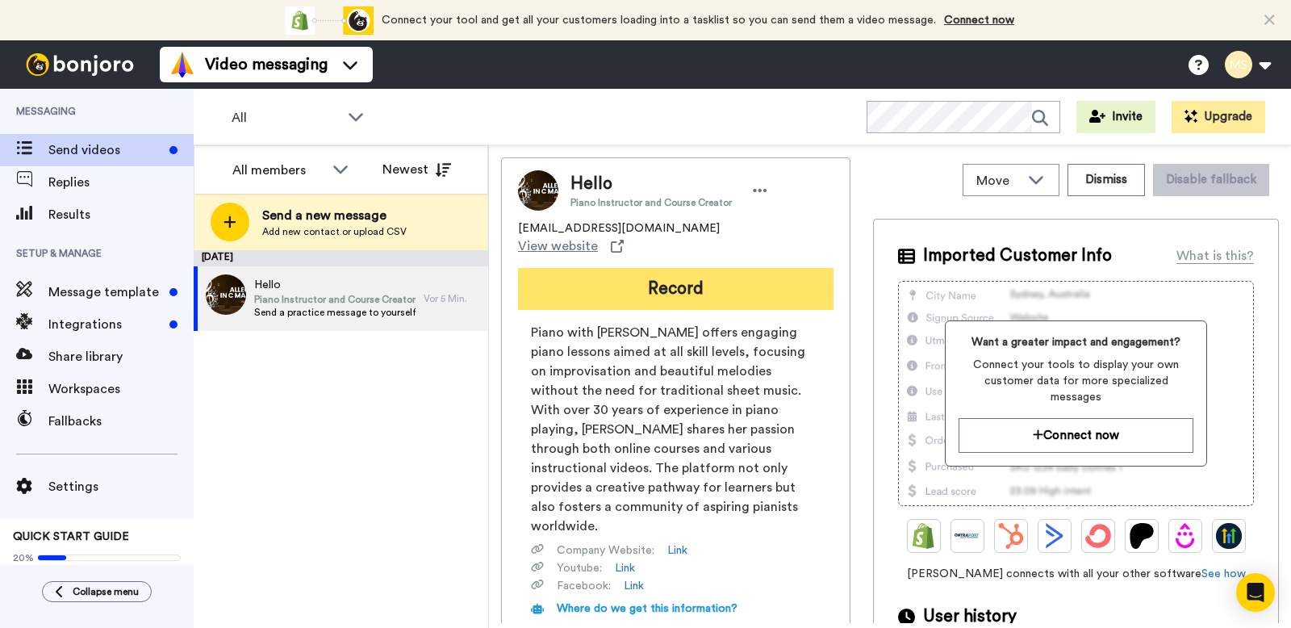
click at [669, 274] on button "Record" at bounding box center [675, 289] width 315 height 42
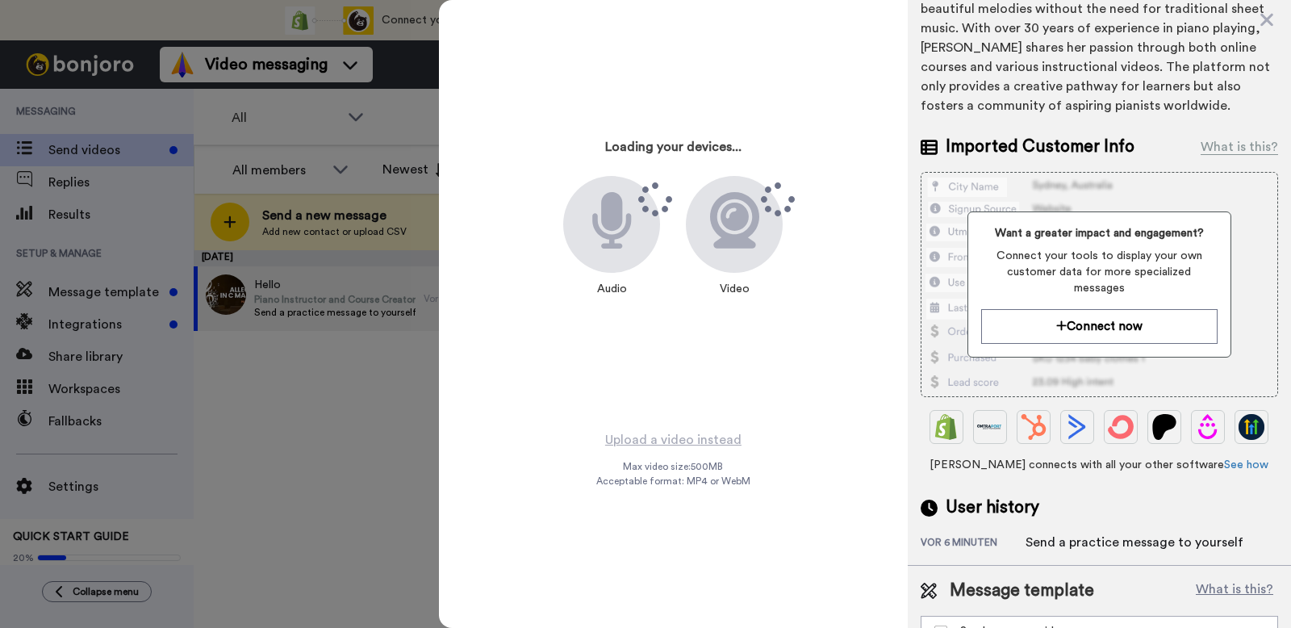
scroll to position [242, 0]
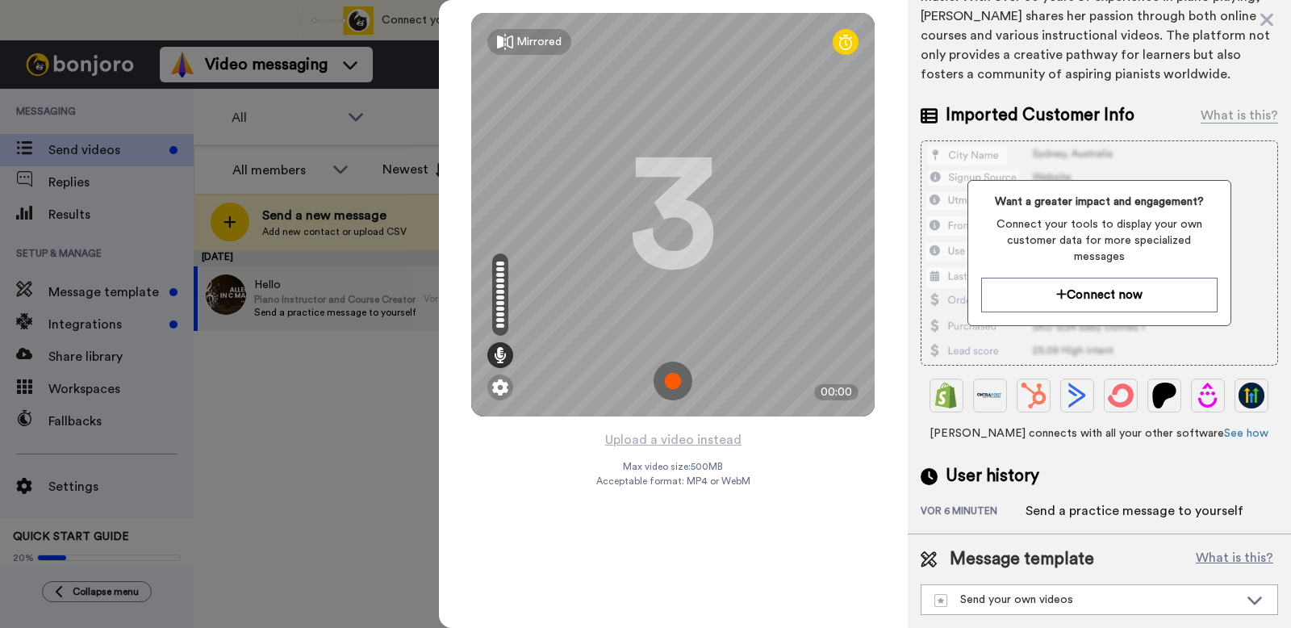
click at [673, 386] on img at bounding box center [672, 380] width 39 height 39
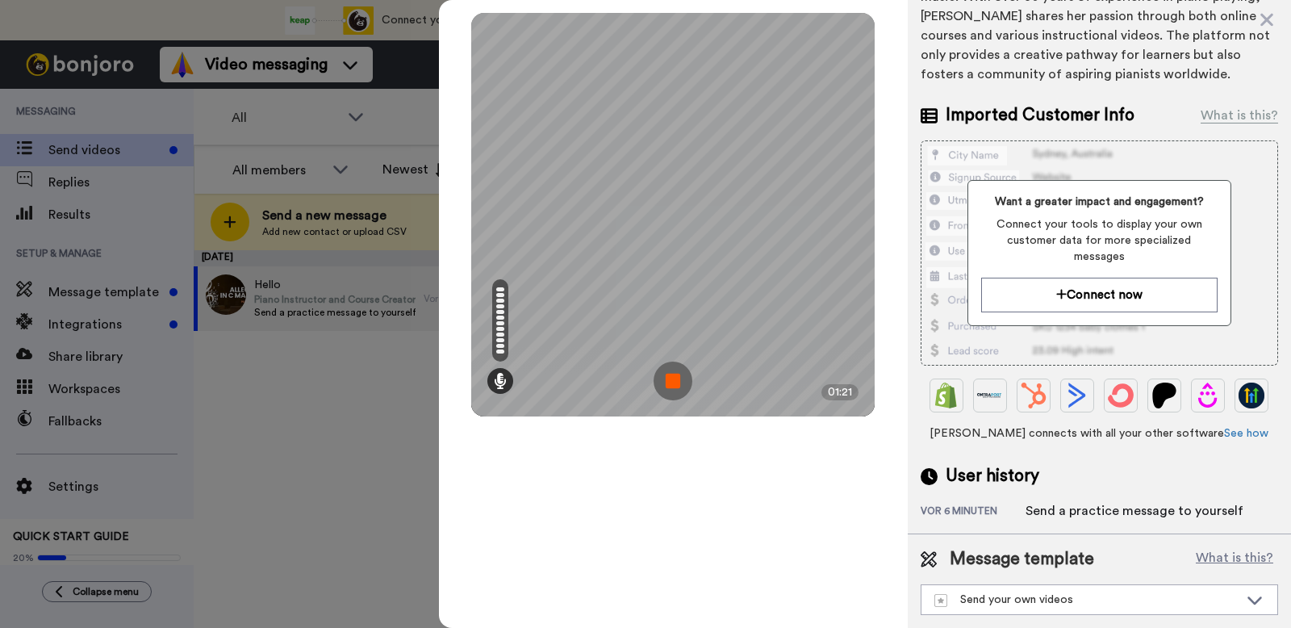
click at [682, 384] on img at bounding box center [672, 380] width 39 height 39
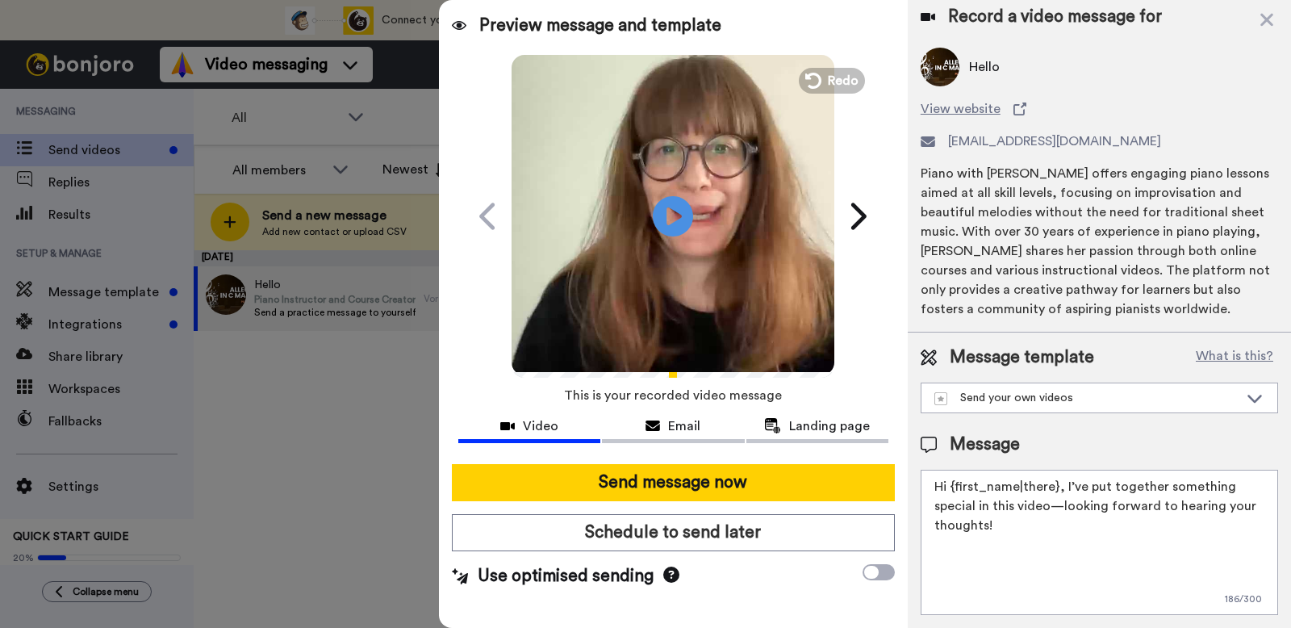
scroll to position [7, 0]
click at [686, 220] on icon at bounding box center [673, 215] width 43 height 43
click at [999, 411] on div "Send your own videos" at bounding box center [1099, 397] width 356 height 29
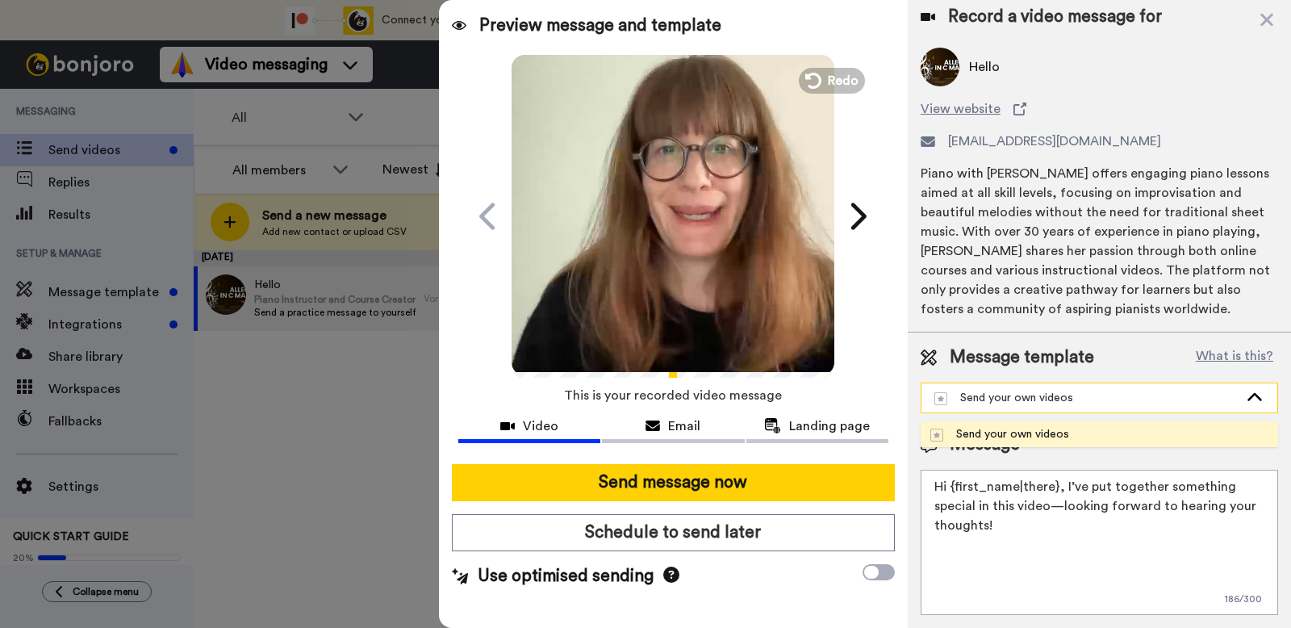
click at [999, 411] on div "Send your own videos" at bounding box center [1099, 397] width 356 height 29
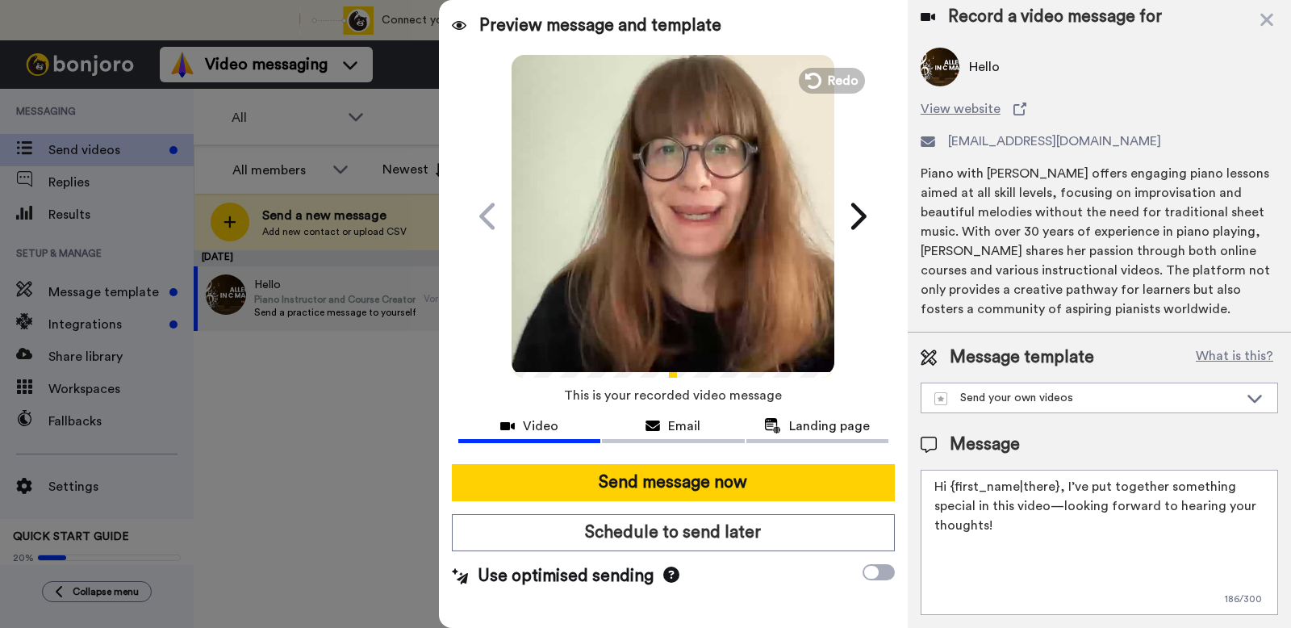
click at [1004, 503] on textarea "Hi {first_name|there}, I’ve put together something special in this video—lookin…" at bounding box center [1098, 541] width 357 height 145
drag, startPoint x: 1063, startPoint y: 486, endPoint x: 1071, endPoint y: 536, distance: 51.5
click at [1071, 536] on textarea "Hi {first_name|there}, I’ve put together something special in this video—lookin…" at bounding box center [1098, 541] width 357 height 145
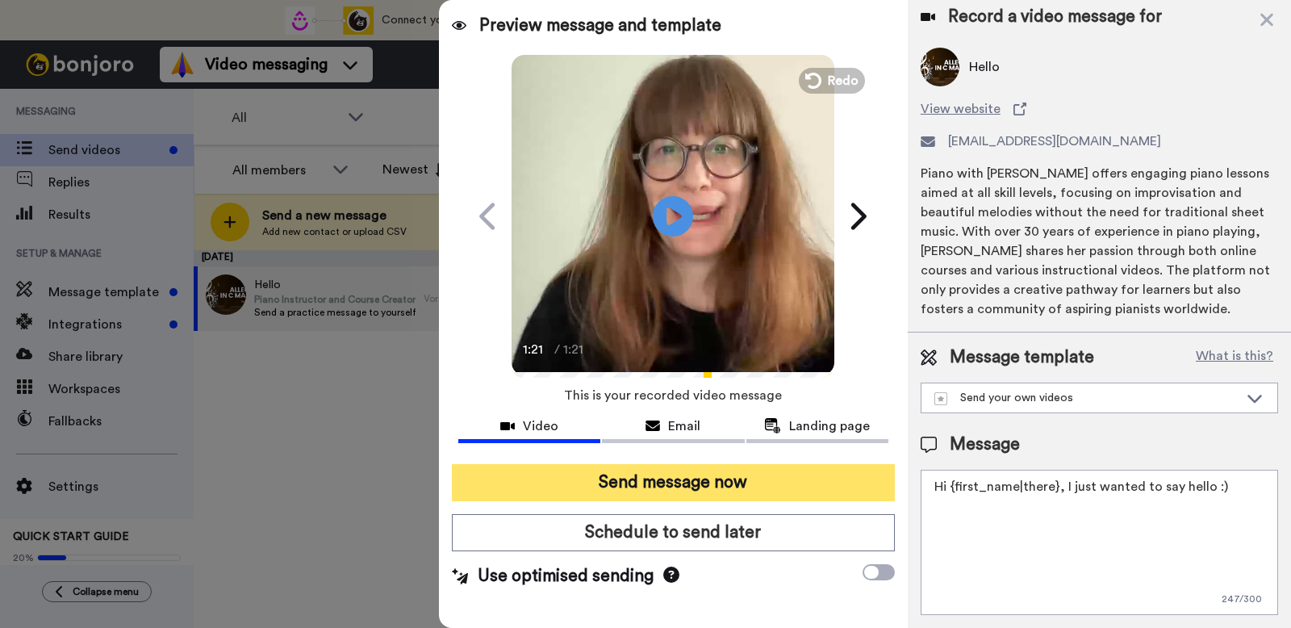
type textarea "Hi {first_name|there}, I just wanted to say hello :)"
click at [681, 485] on button "Send message now" at bounding box center [673, 482] width 443 height 37
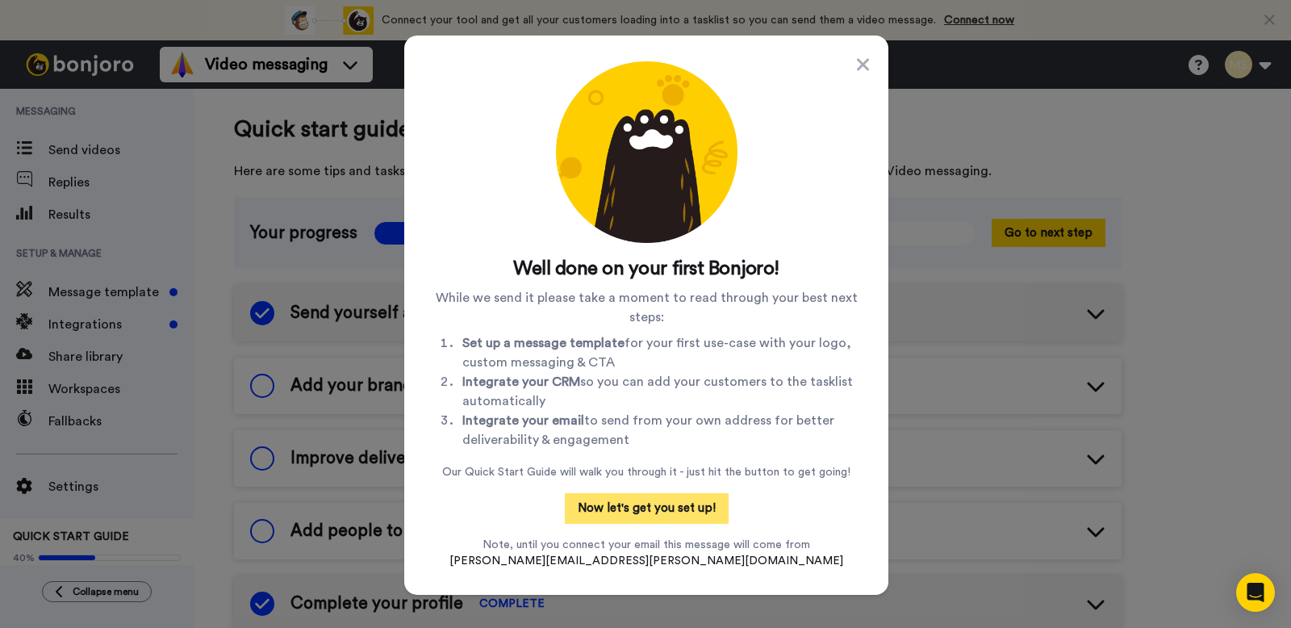
click at [654, 508] on button "Now let's get you set up!" at bounding box center [647, 508] width 164 height 31
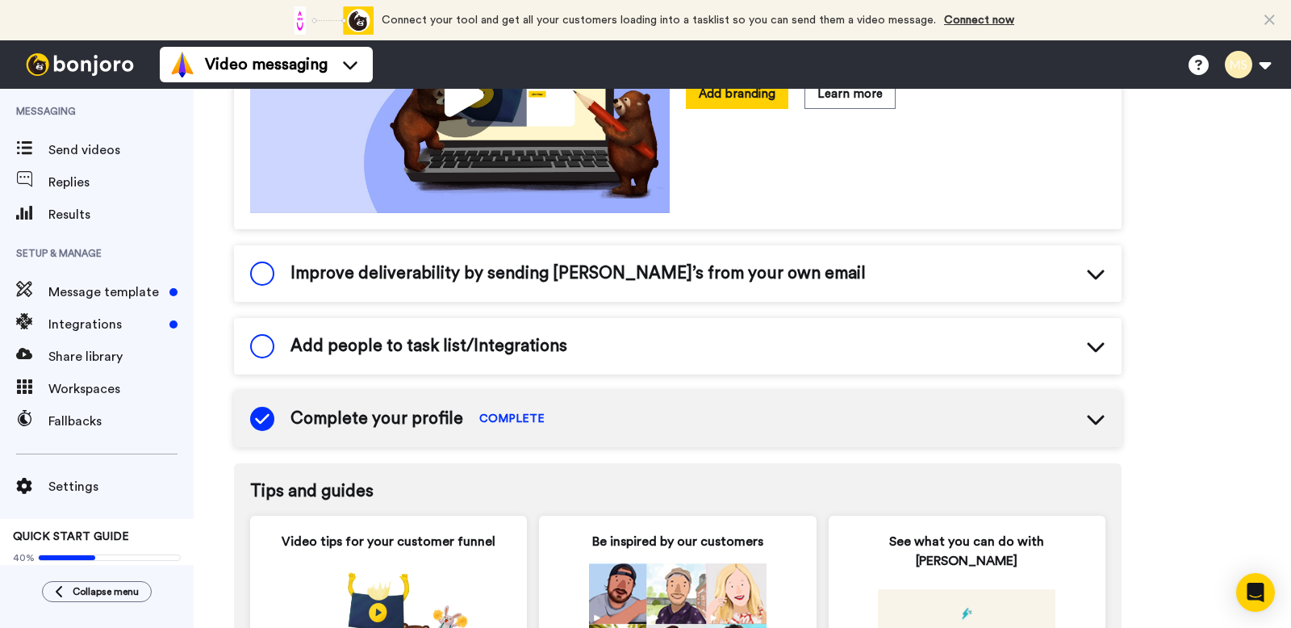
scroll to position [412, 0]
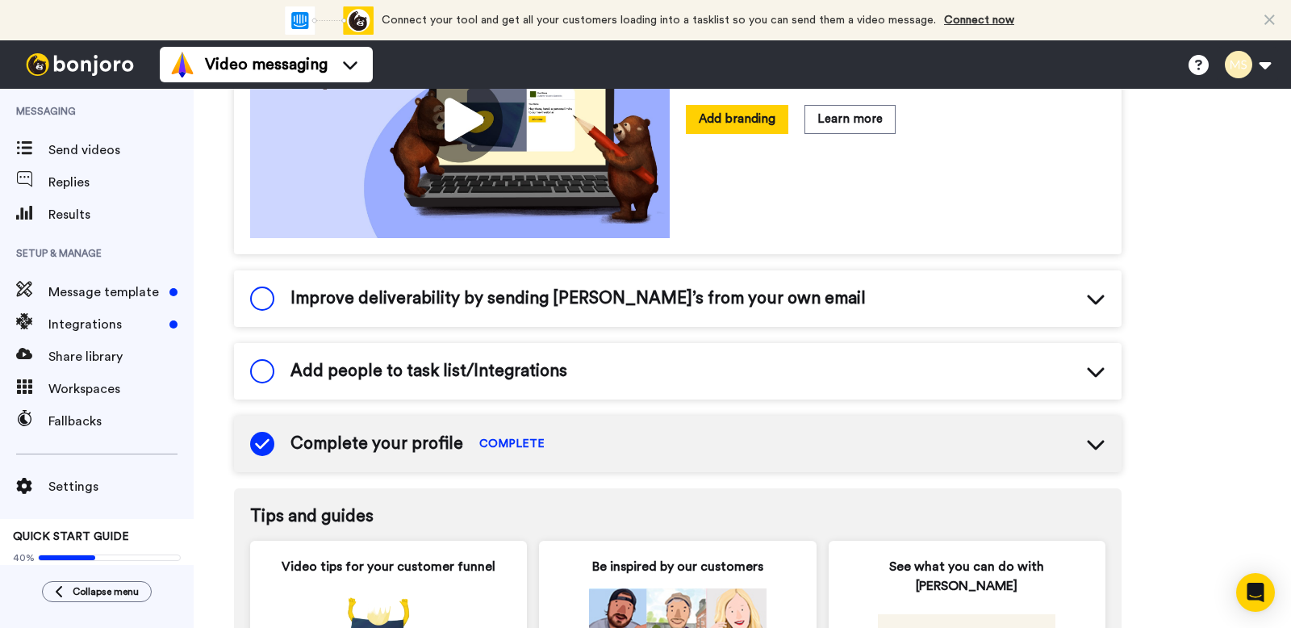
click at [391, 448] on span "Complete your profile" at bounding box center [376, 444] width 173 height 24
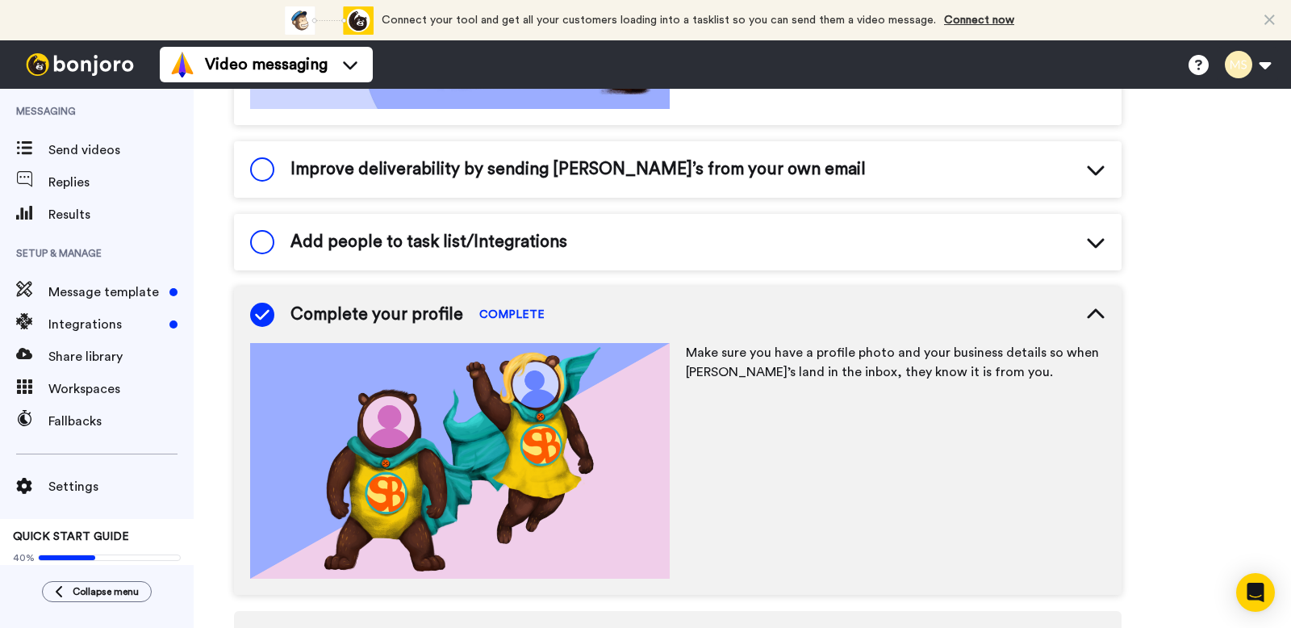
scroll to position [544, 0]
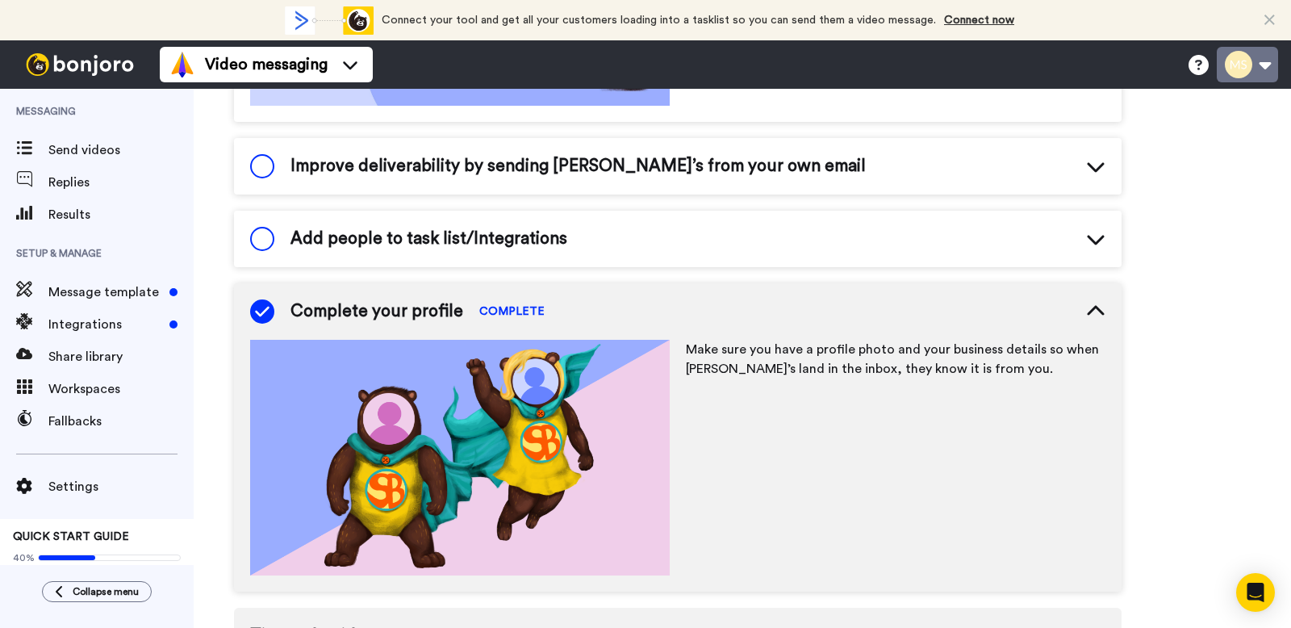
click at [1246, 69] on button at bounding box center [1246, 64] width 61 height 35
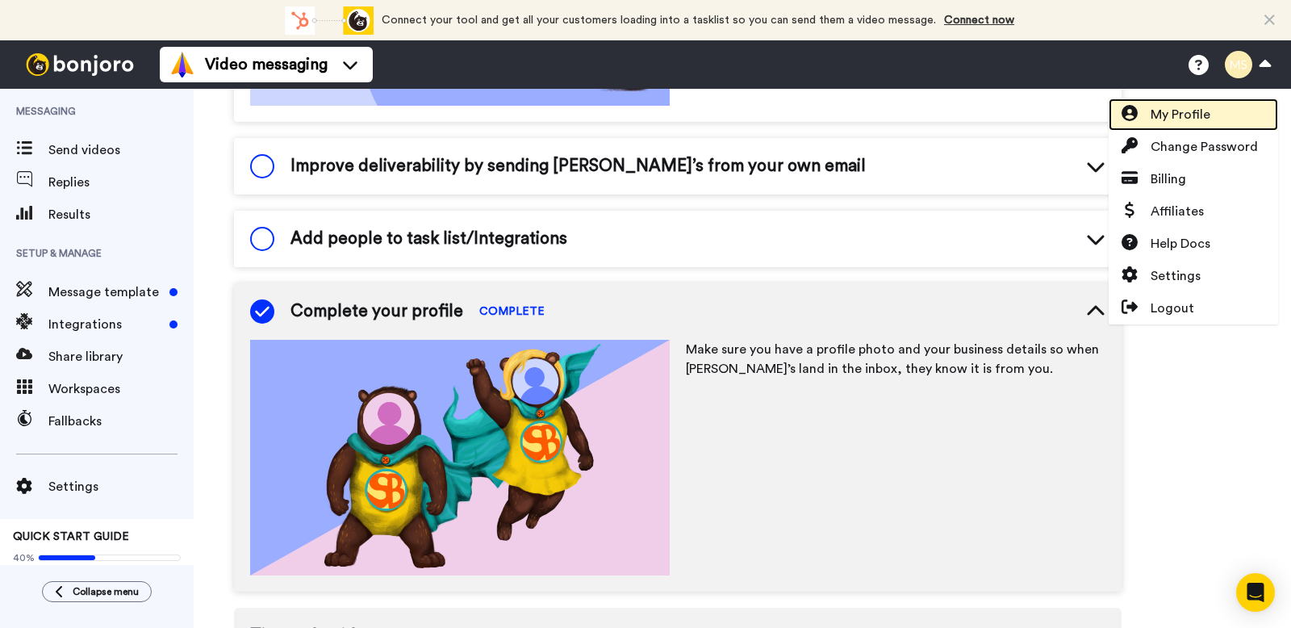
click at [1205, 113] on span "My Profile" at bounding box center [1180, 114] width 60 height 19
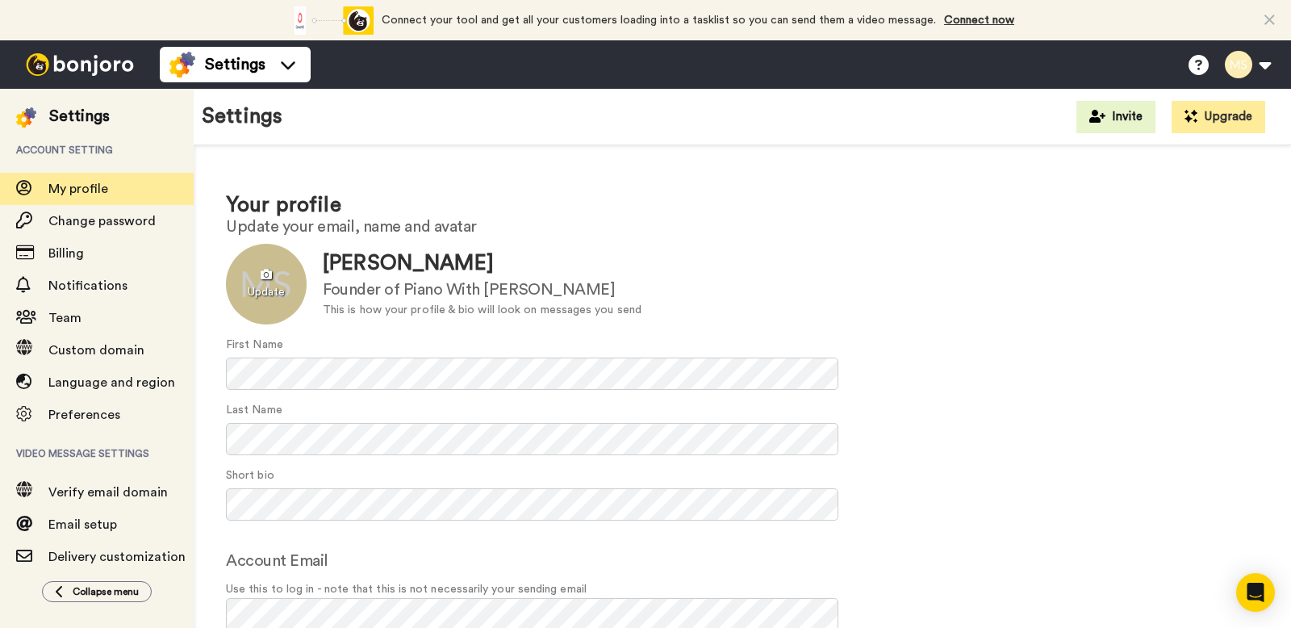
click at [273, 288] on div at bounding box center [266, 284] width 81 height 81
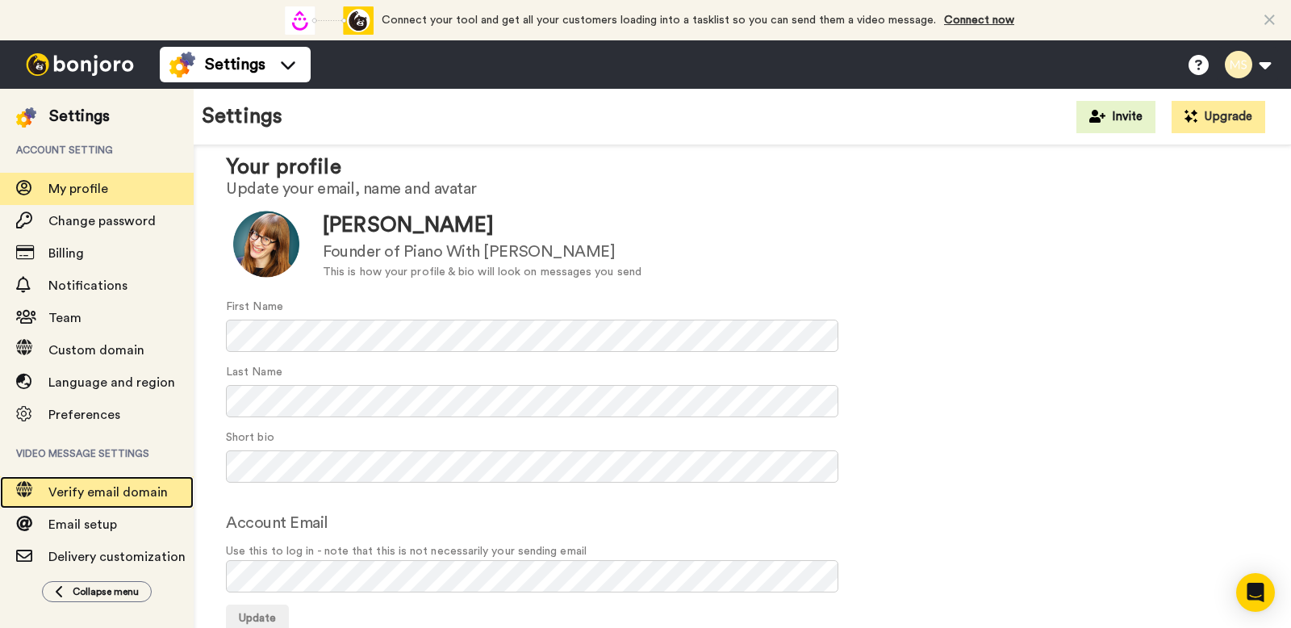
click at [172, 500] on span "Verify email domain" at bounding box center [120, 491] width 145 height 19
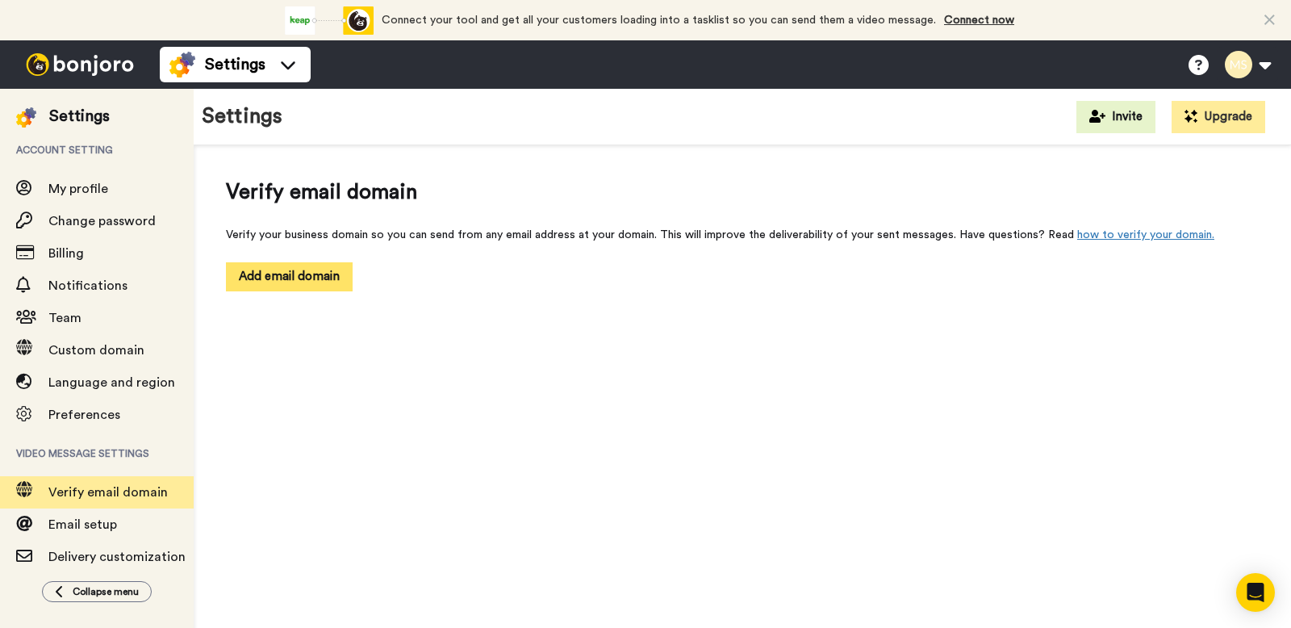
click at [275, 283] on button "Add email domain" at bounding box center [289, 276] width 127 height 28
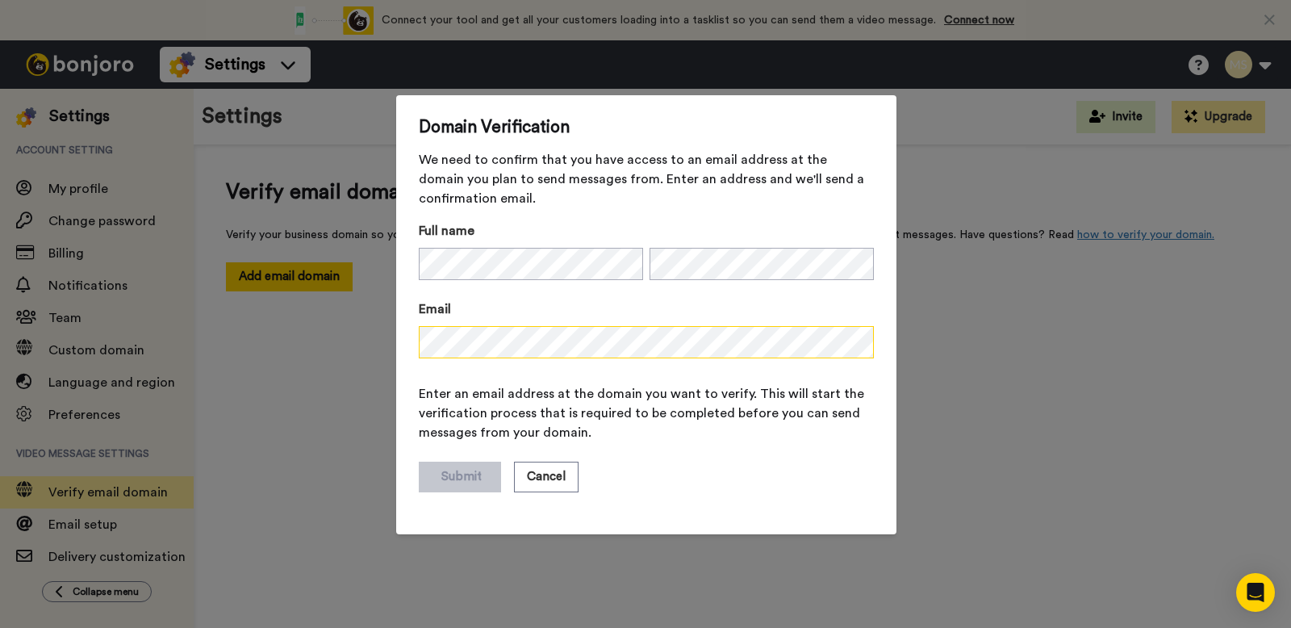
click at [345, 344] on div "Domain Verification We need to confirm that you have access to an email address…" at bounding box center [645, 314] width 1291 height 628
click at [465, 482] on button "Submit" at bounding box center [460, 476] width 82 height 31
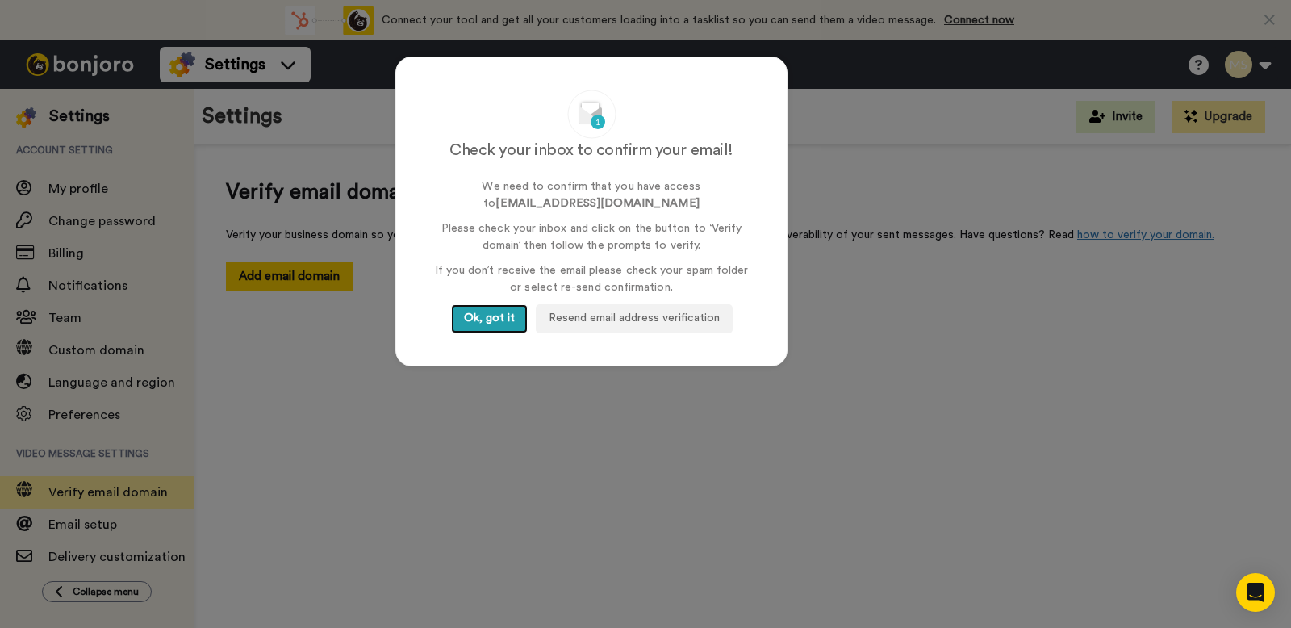
click at [475, 324] on button "Ok, got it" at bounding box center [489, 318] width 77 height 29
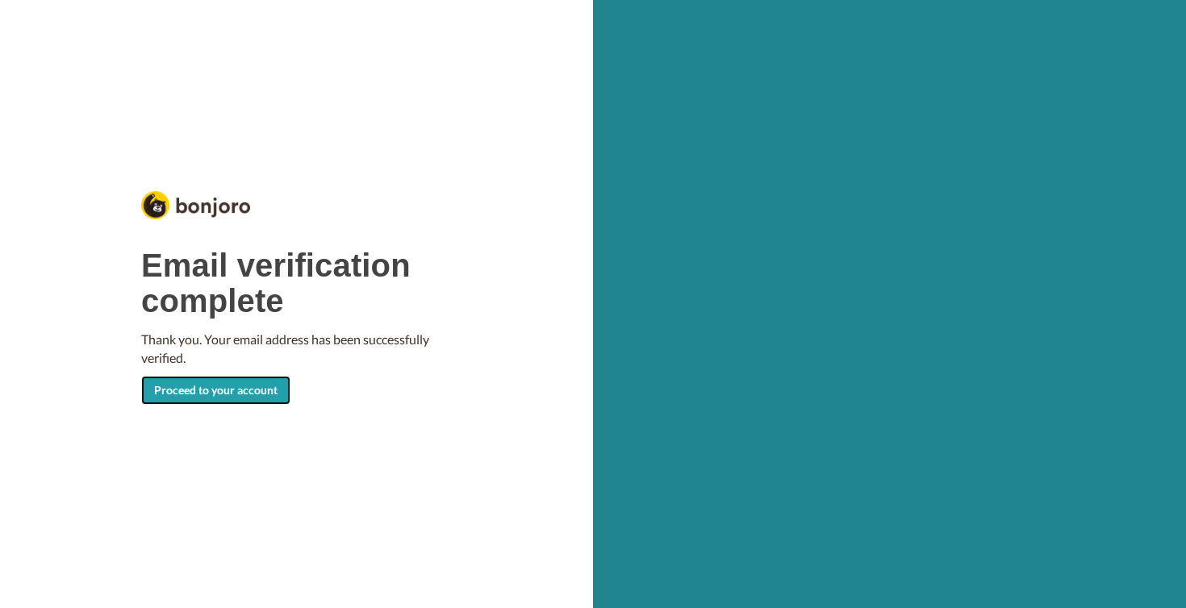
click at [212, 395] on link "Proceed to your account" at bounding box center [215, 390] width 149 height 29
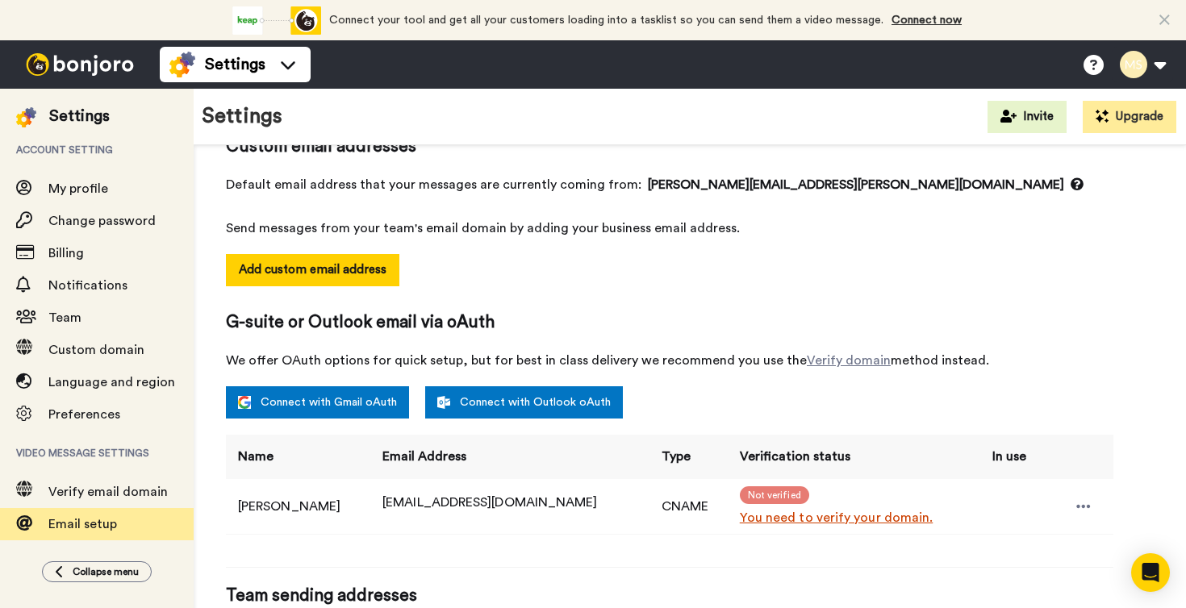
scroll to position [302, 0]
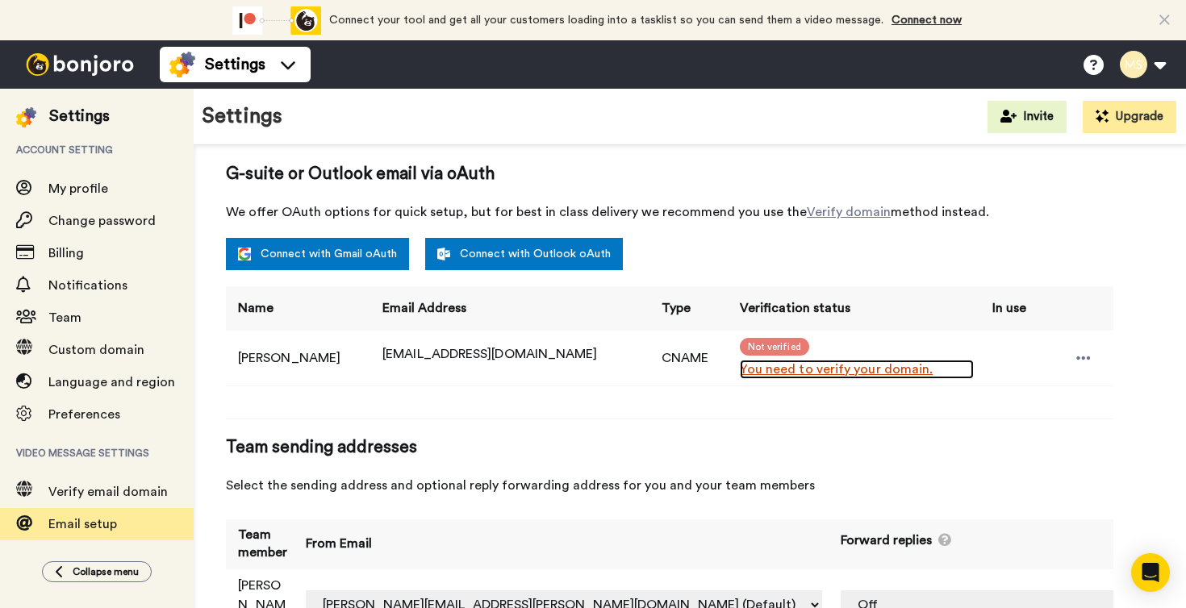
click at [783, 370] on link "You need to verify your domain." at bounding box center [857, 369] width 234 height 19
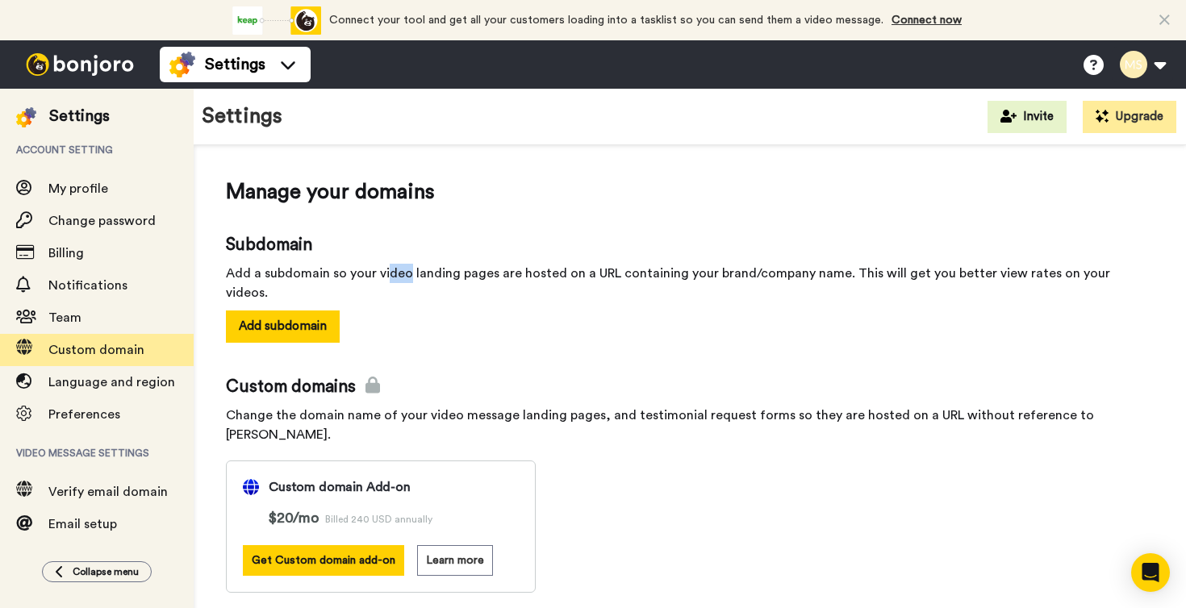
drag, startPoint x: 388, startPoint y: 276, endPoint x: 405, endPoint y: 277, distance: 17.0
click at [405, 277] on div "Add a subdomain so your video landing pages are hosted on a URL containing your…" at bounding box center [690, 283] width 928 height 39
click at [275, 311] on button "Add subdomain" at bounding box center [283, 326] width 114 height 31
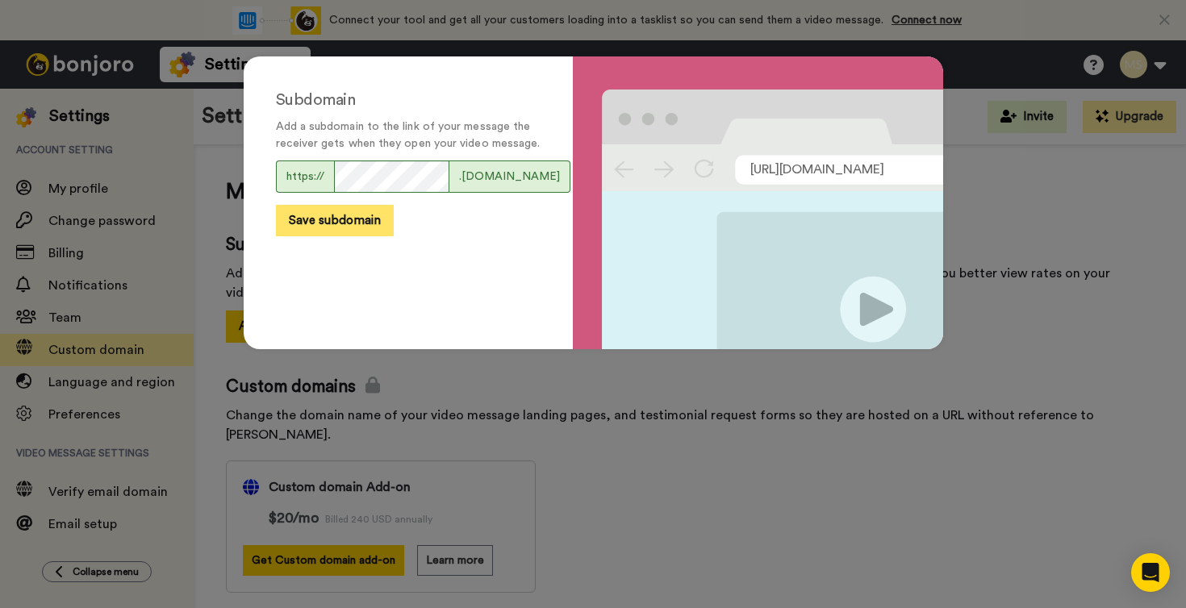
click at [351, 236] on button "Save subdomain" at bounding box center [335, 220] width 118 height 31
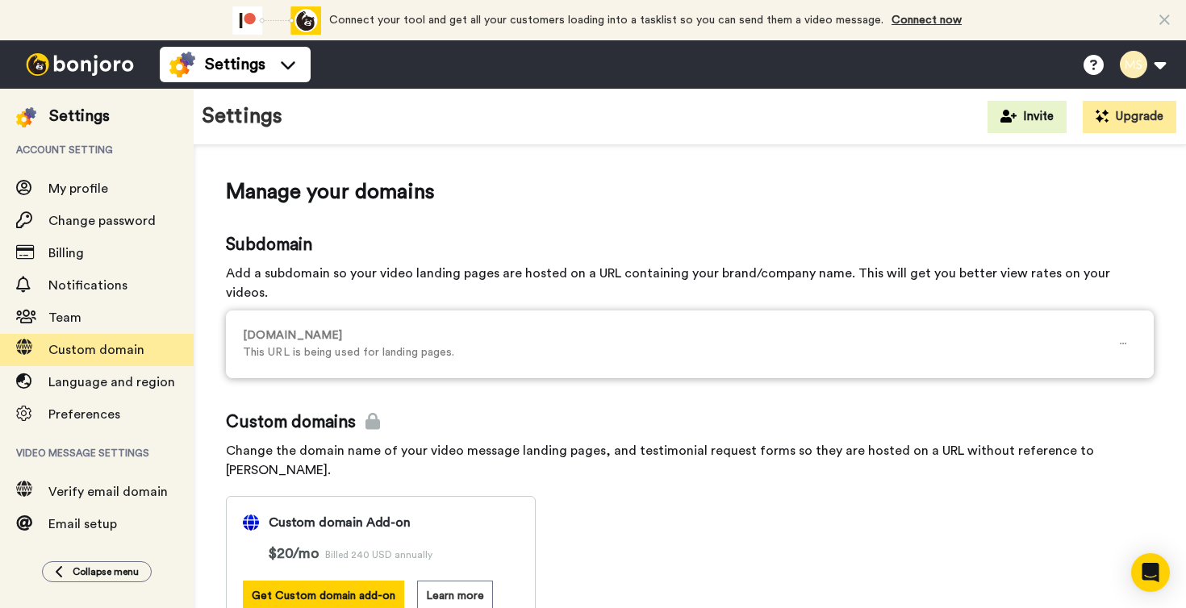
click at [373, 344] on p "This URL is being used for landing pages." at bounding box center [676, 352] width 867 height 17
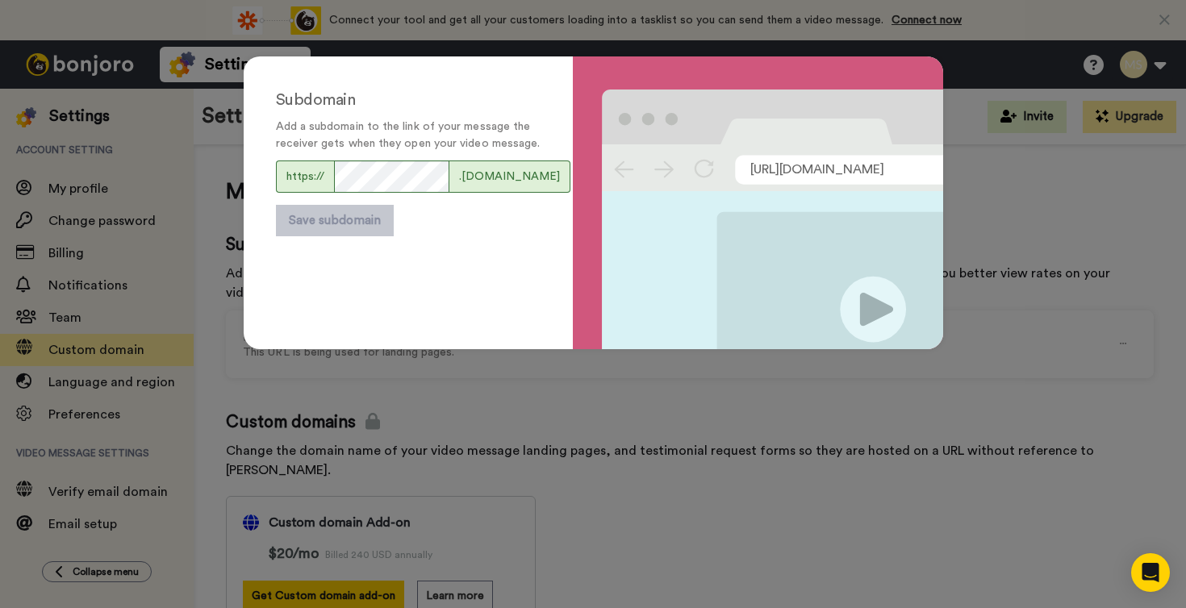
click at [624, 430] on div "Subdomain Add a subdomain to the link of your message the receiver gets when th…" at bounding box center [593, 304] width 1186 height 608
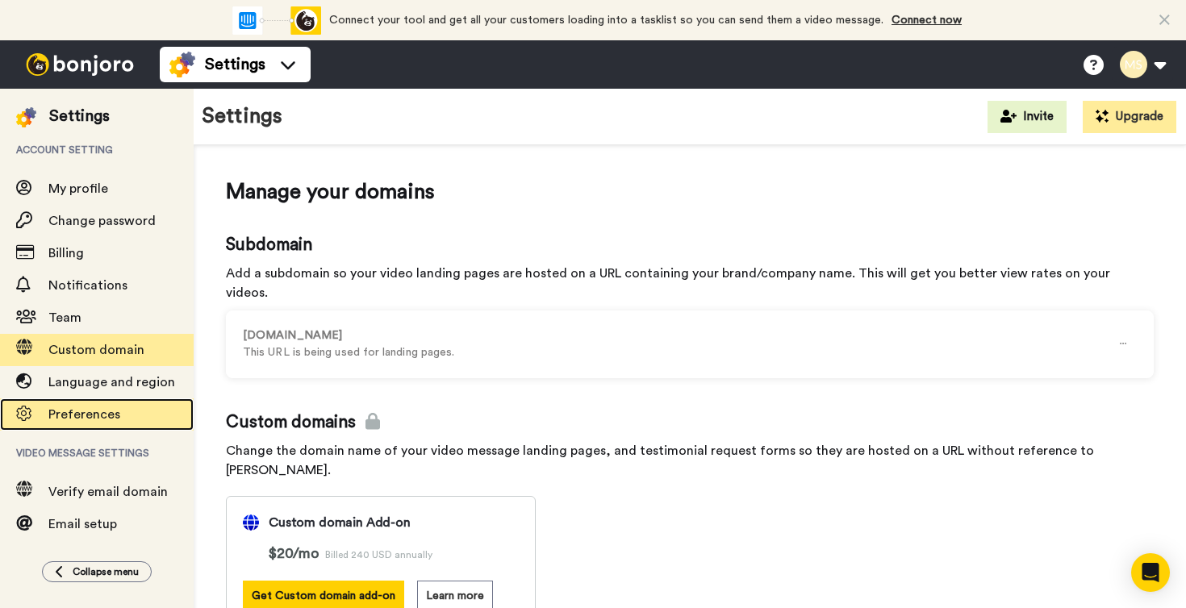
click at [92, 413] on span "Preferences" at bounding box center [84, 414] width 72 height 13
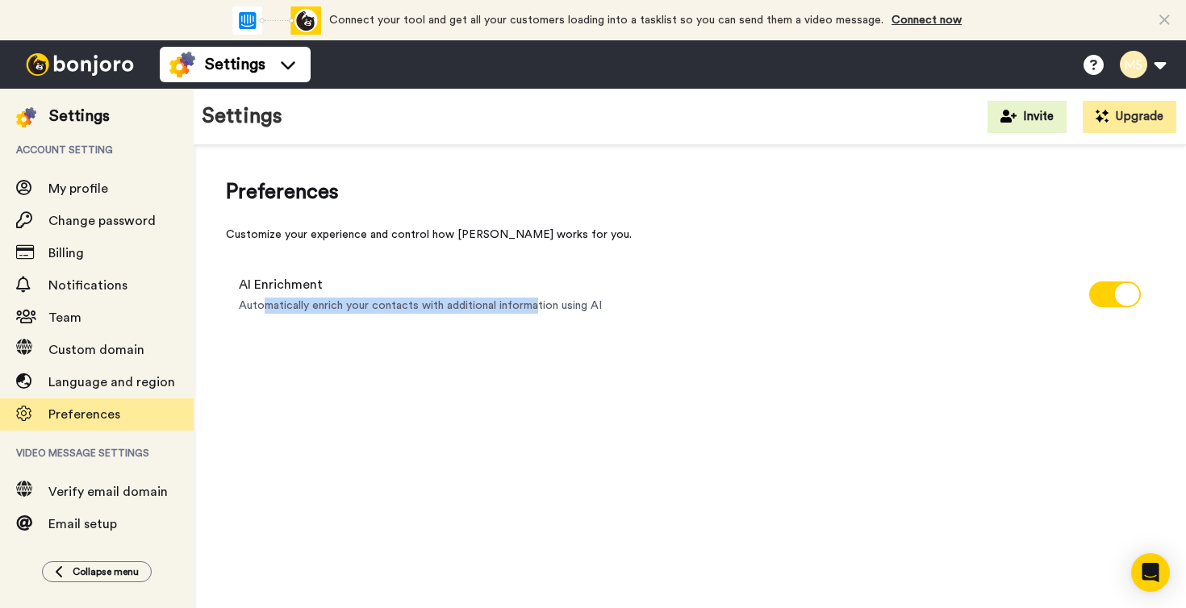
drag, startPoint x: 263, startPoint y: 310, endPoint x: 535, endPoint y: 307, distance: 271.8
click at [535, 307] on span "Automatically enrich your contacts with additional information using AI" at bounding box center [420, 306] width 363 height 16
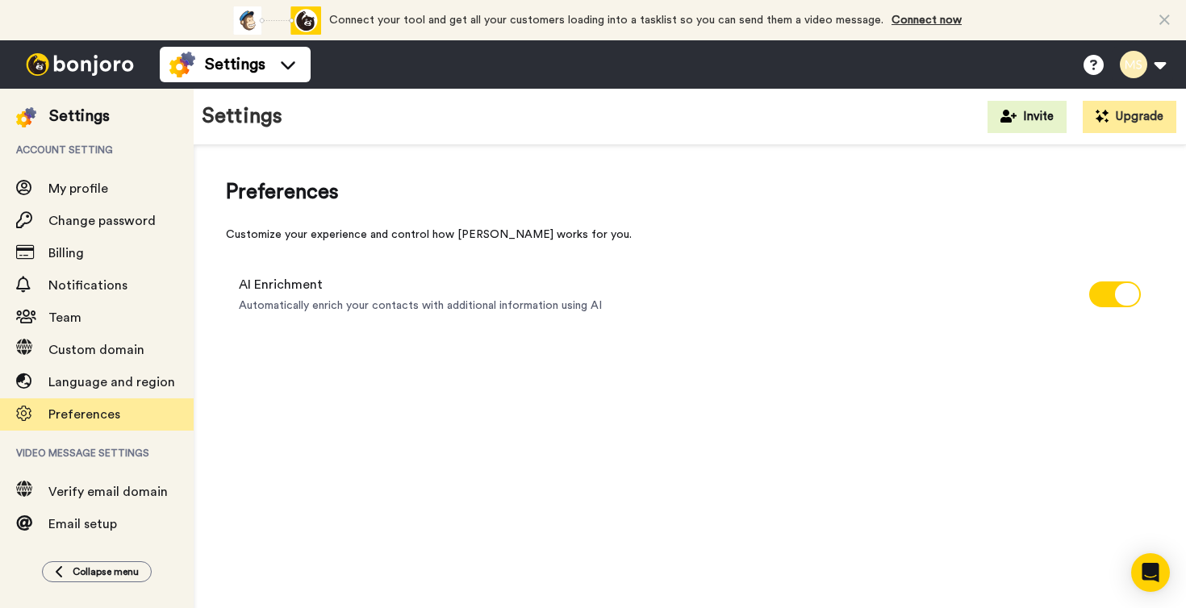
click at [706, 360] on div "Preferences Customize your experience and control how [PERSON_NAME] works for y…" at bounding box center [690, 401] width 992 height 513
click at [526, 237] on div "Customize your experience and control how [PERSON_NAME] works for you." at bounding box center [690, 235] width 928 height 16
click at [1102, 298] on span at bounding box center [1115, 295] width 52 height 26
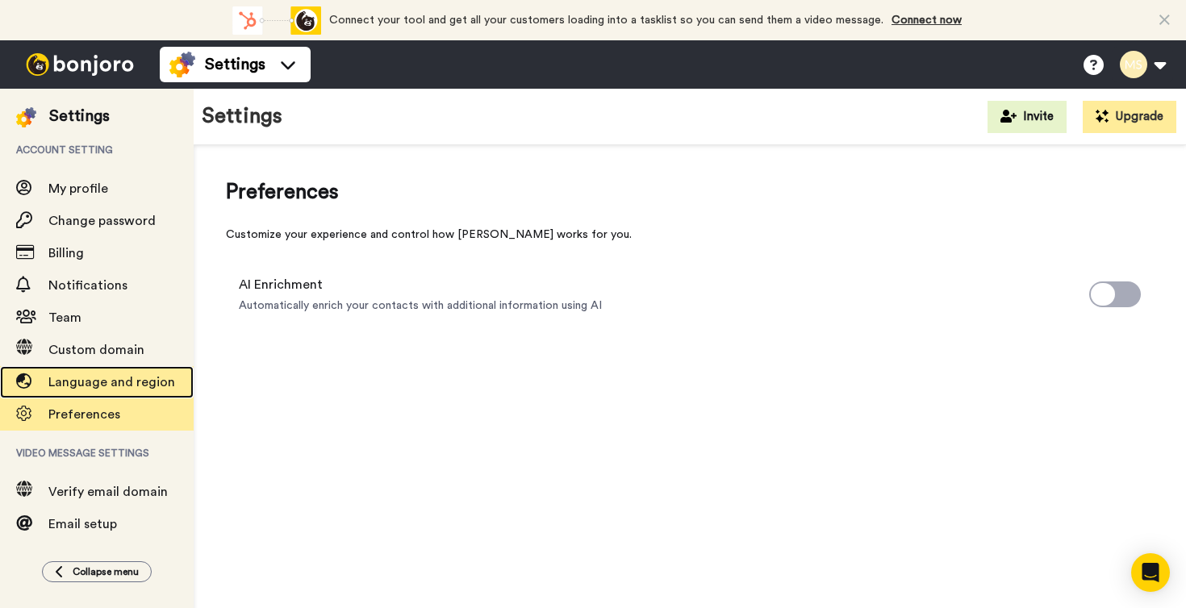
click at [90, 369] on div "Language and region" at bounding box center [97, 382] width 194 height 32
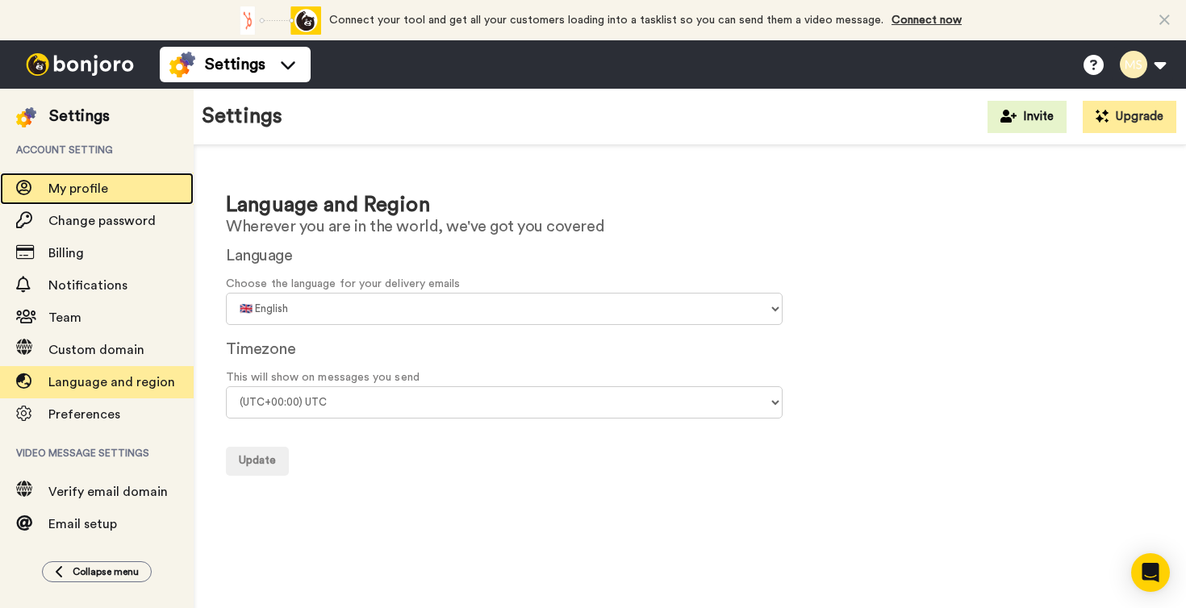
click at [105, 179] on span "My profile" at bounding box center [120, 188] width 145 height 19
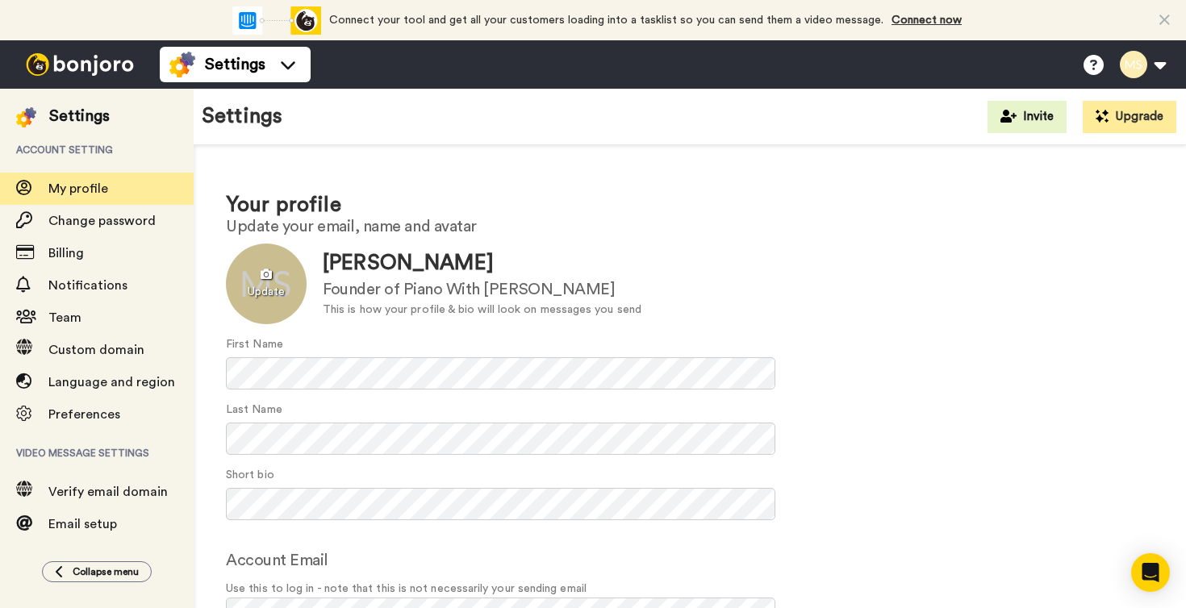
click at [275, 287] on div at bounding box center [266, 284] width 81 height 81
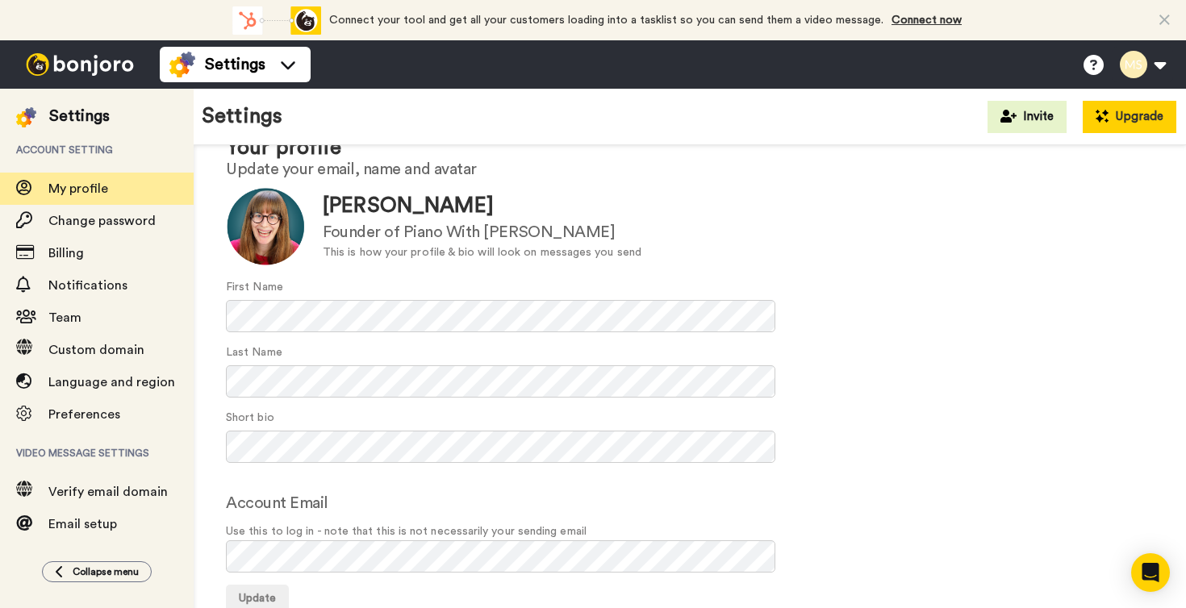
click at [1126, 115] on button "Upgrade" at bounding box center [1129, 117] width 94 height 32
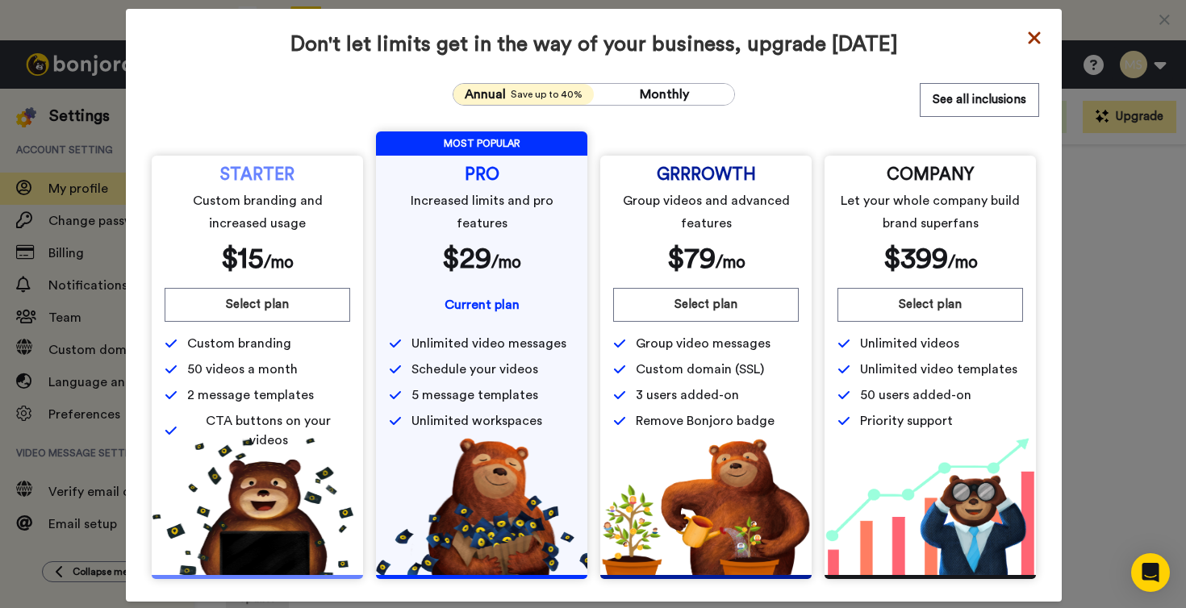
click at [1026, 44] on icon at bounding box center [1034, 37] width 16 height 19
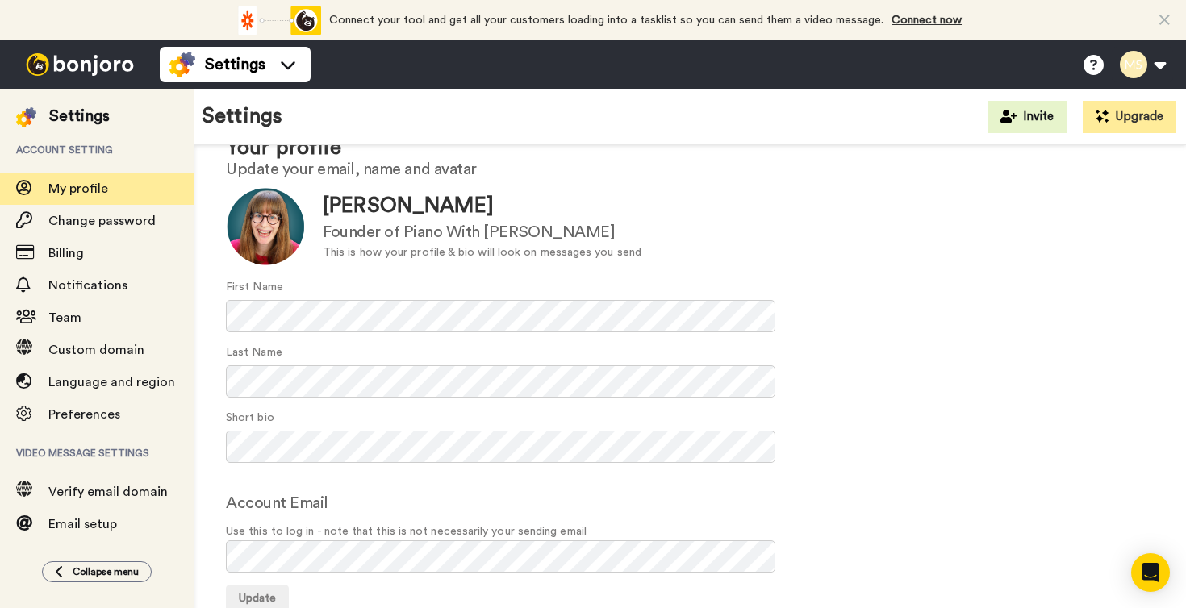
click at [961, 198] on div "Update Melanie Schaum Founder of Piano With Melanie This is how your profile & …" at bounding box center [690, 226] width 928 height 81
click at [664, 404] on form "Update Melanie Schaum Founder of Piano With Melanie This is how your profile & …" at bounding box center [690, 400] width 928 height 428
click at [56, 222] on span "Change password" at bounding box center [101, 221] width 107 height 13
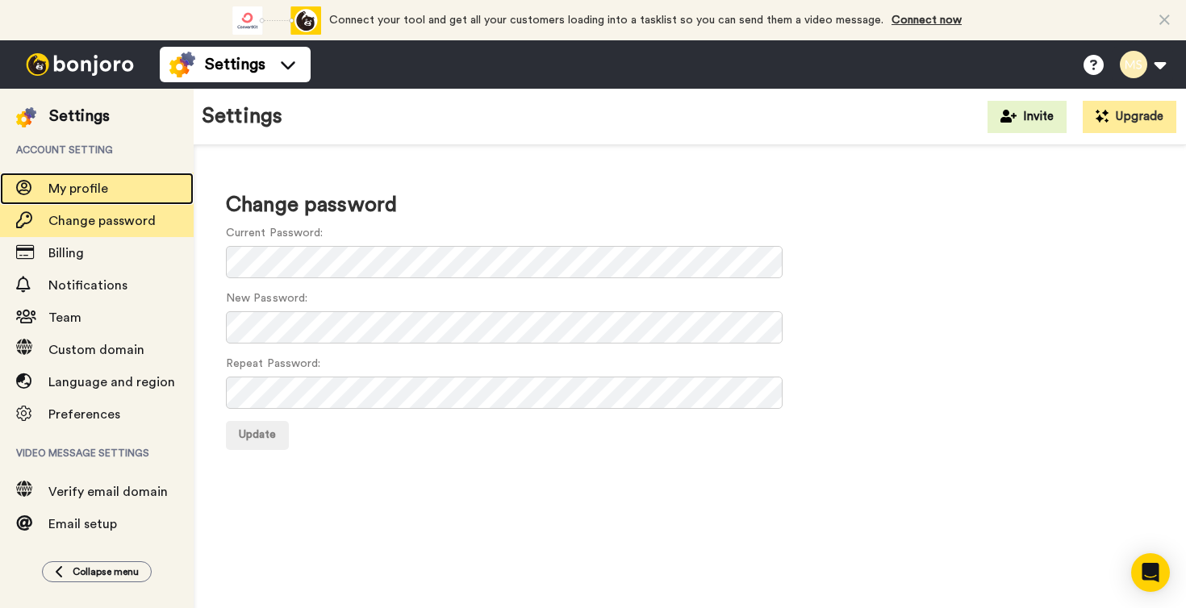
click at [77, 194] on span "My profile" at bounding box center [78, 188] width 60 height 13
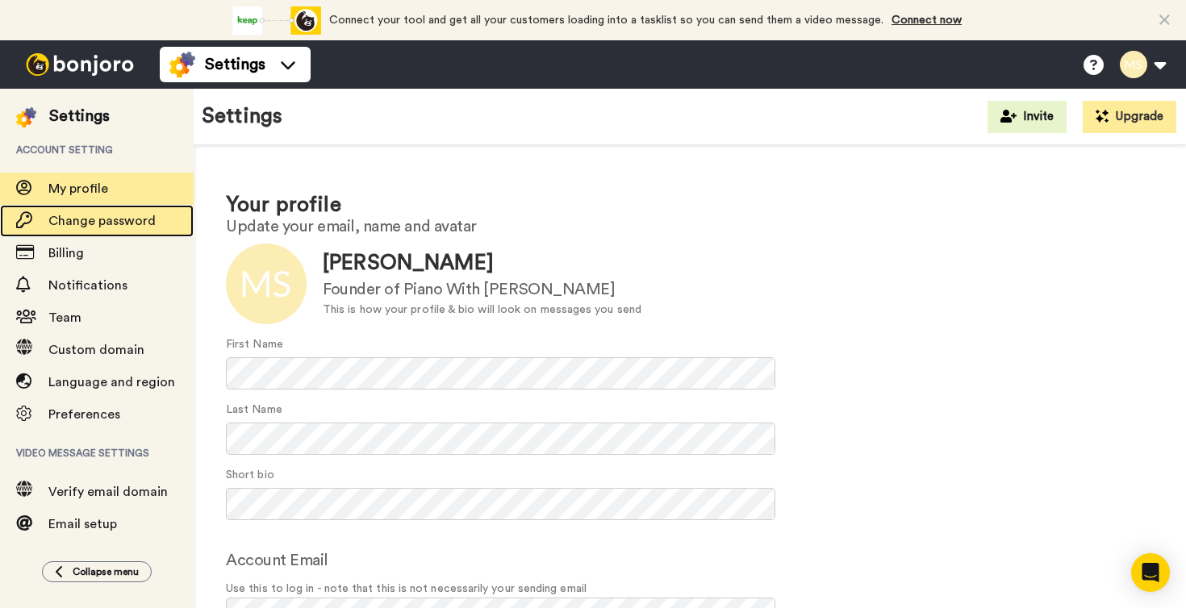
click at [84, 221] on span "Change password" at bounding box center [101, 221] width 107 height 13
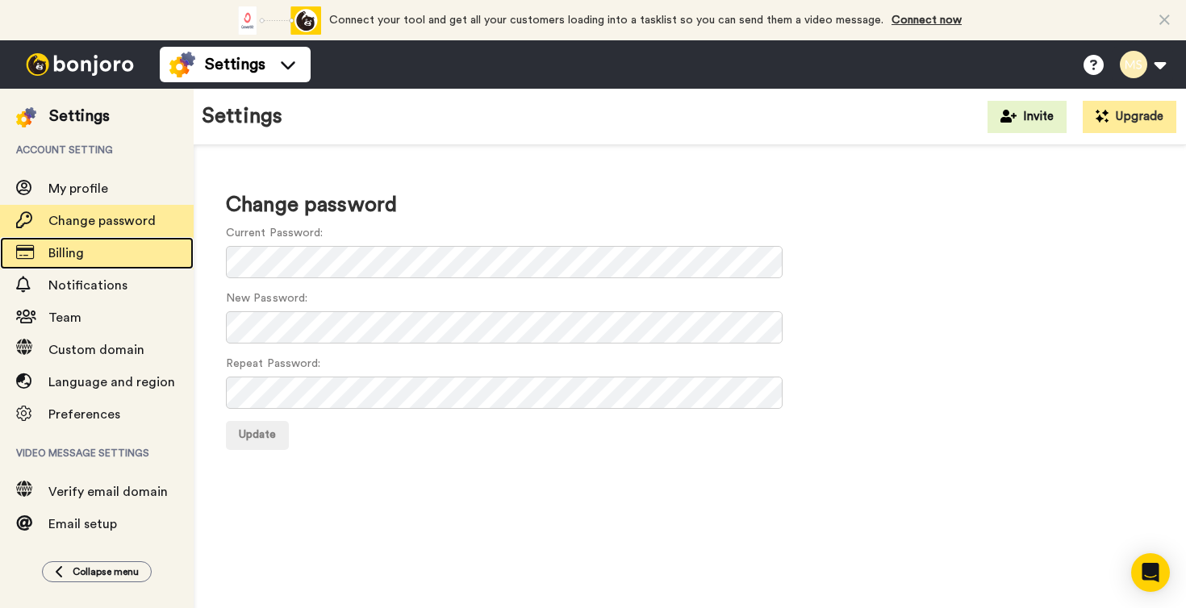
click at [73, 260] on span "Billing" at bounding box center [65, 253] width 35 height 13
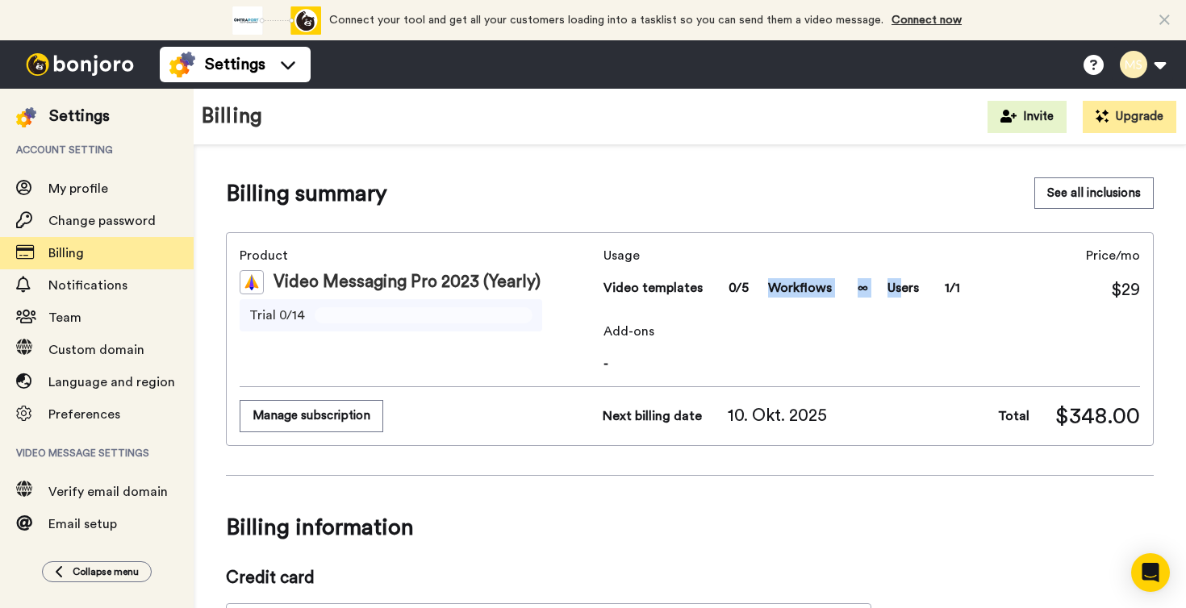
drag, startPoint x: 890, startPoint y: 294, endPoint x: 736, endPoint y: 294, distance: 154.9
click at [736, 294] on div "Video templates 0/5 Workflows ∞ Users 1/1" at bounding box center [781, 287] width 357 height 19
click at [736, 294] on span "0/5" at bounding box center [738, 287] width 20 height 19
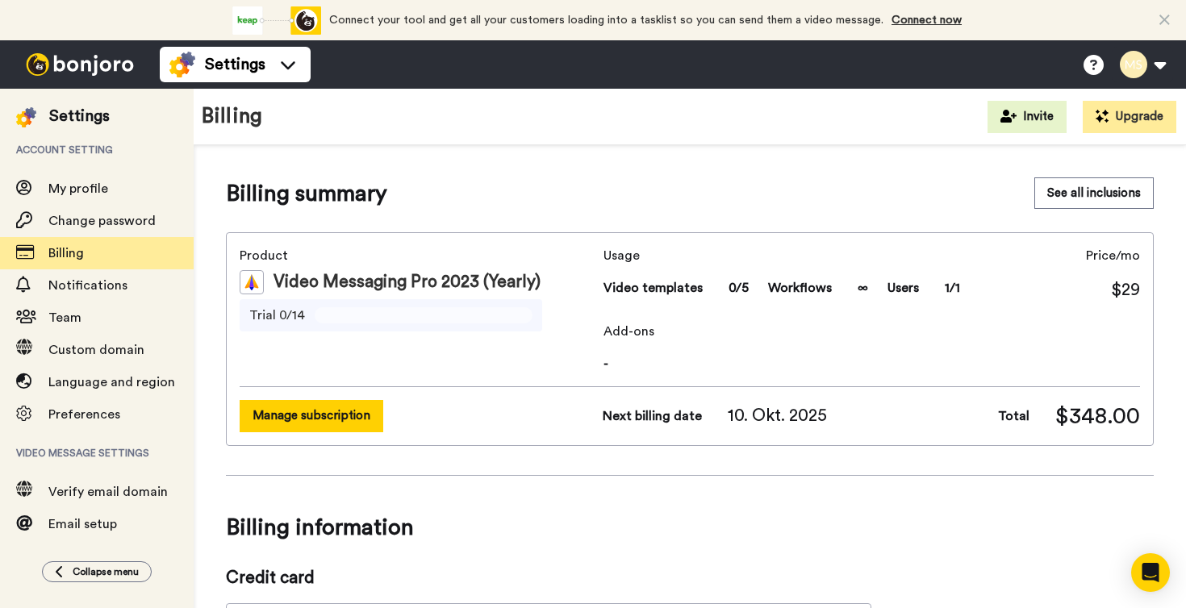
click at [363, 411] on button "Manage subscription" at bounding box center [312, 415] width 144 height 31
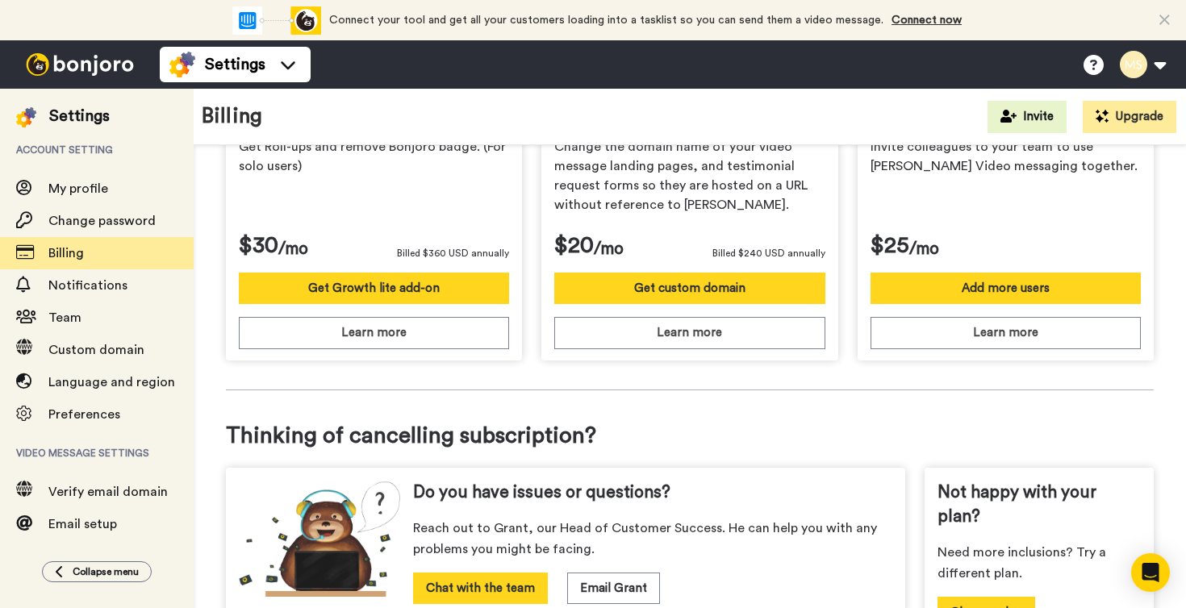
scroll to position [689, 0]
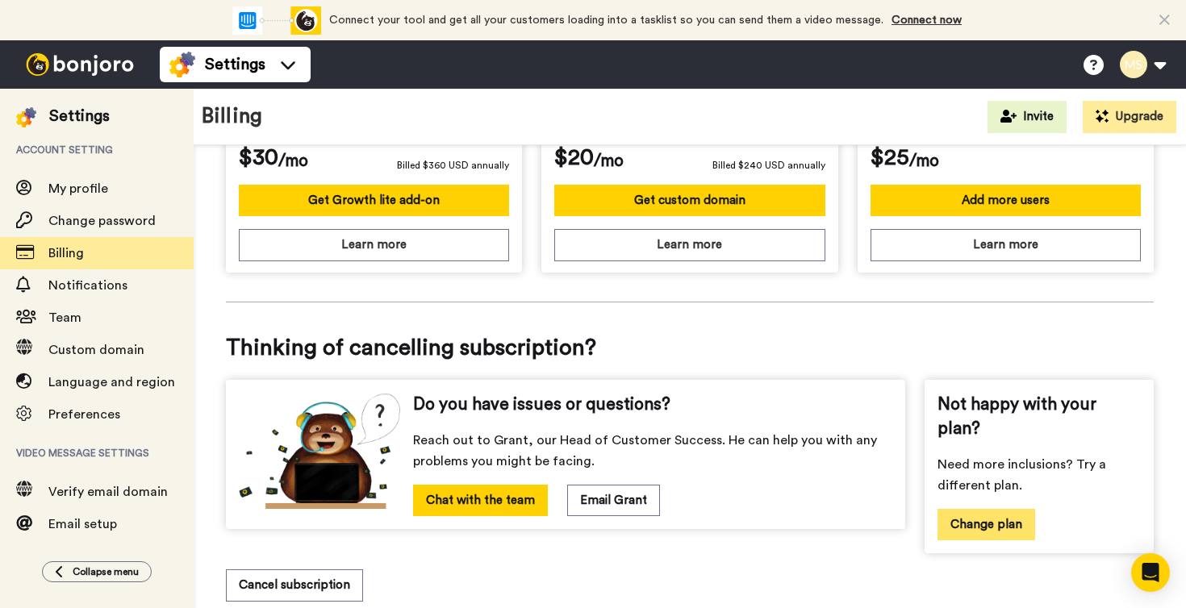
click at [962, 521] on button "Change plan" at bounding box center [986, 524] width 98 height 31
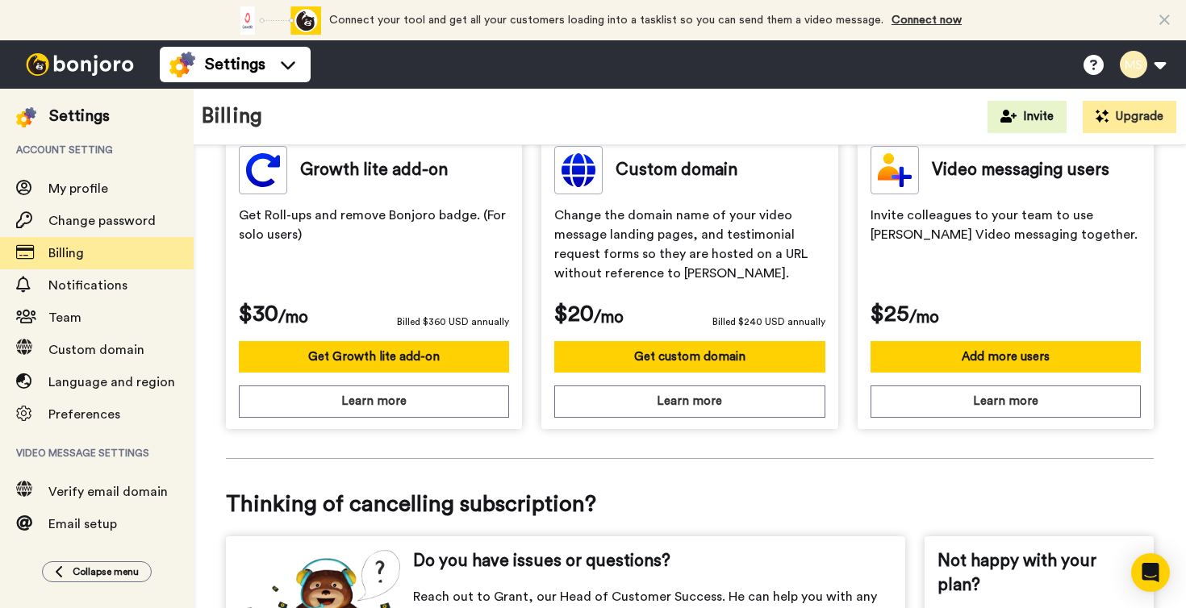
scroll to position [689, 0]
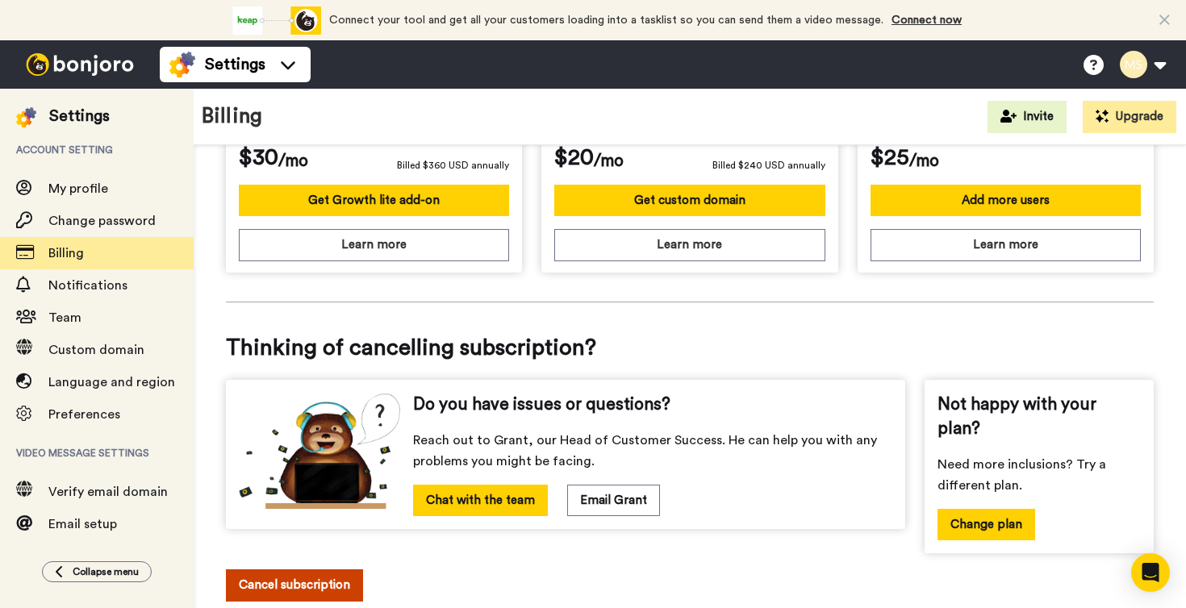
click at [299, 582] on button "Cancel subscription" at bounding box center [294, 584] width 137 height 31
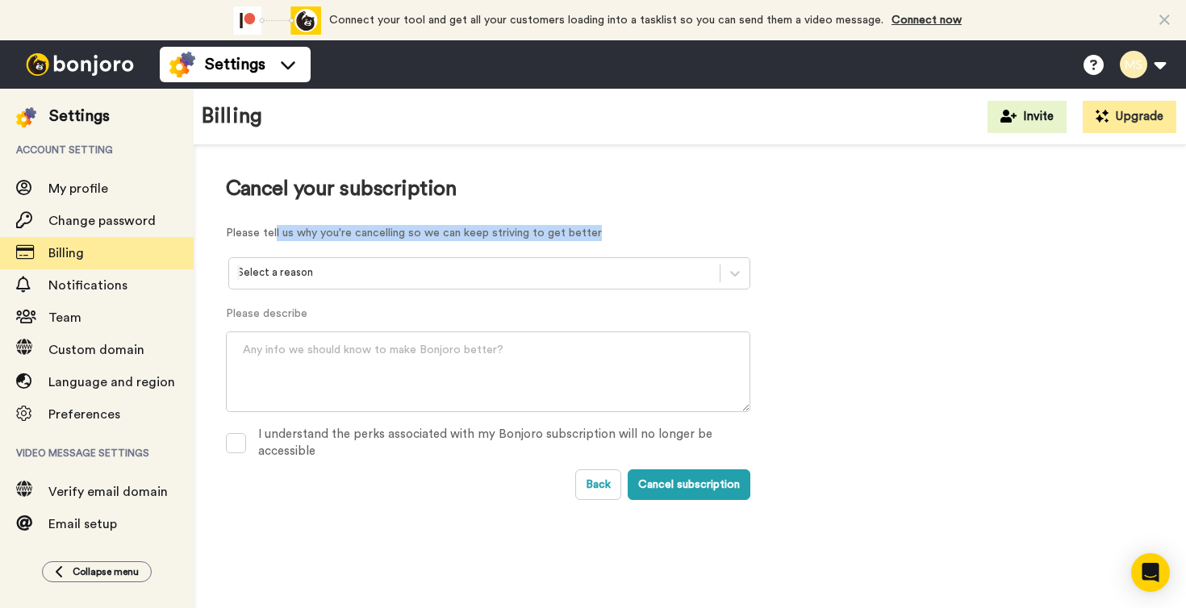
drag, startPoint x: 273, startPoint y: 232, endPoint x: 636, endPoint y: 233, distance: 362.2
click at [636, 233] on p "Please tell us why you're cancelling so we can keep striving to get better" at bounding box center [488, 233] width 524 height 16
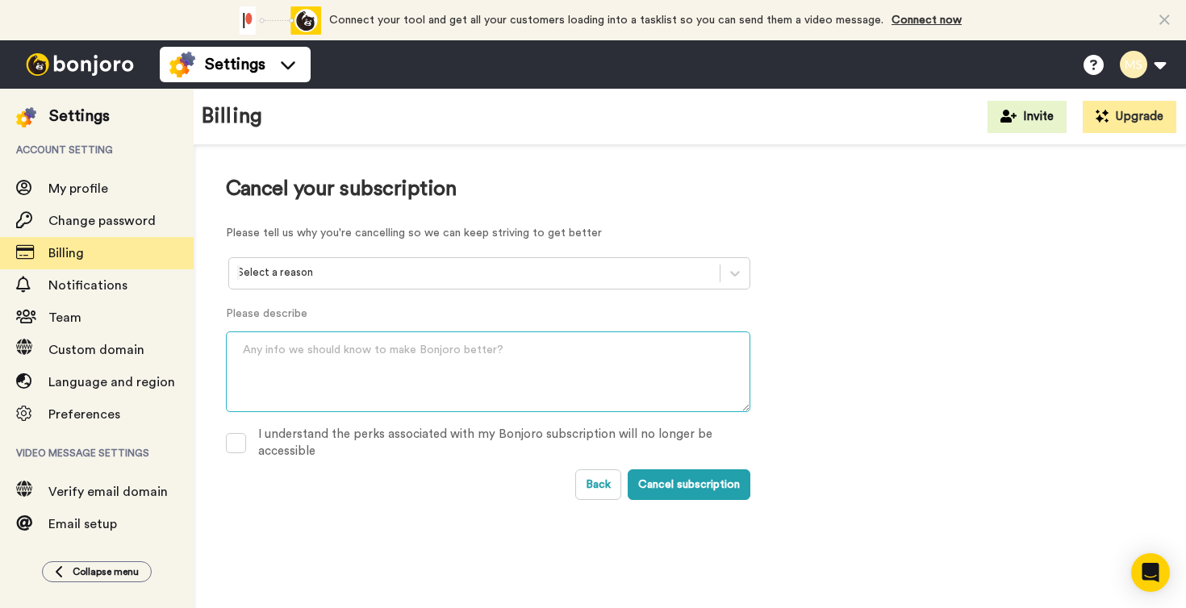
click at [347, 358] on textarea at bounding box center [488, 372] width 524 height 81
